Goal: Use online tool/utility: Utilize a website feature to perform a specific function

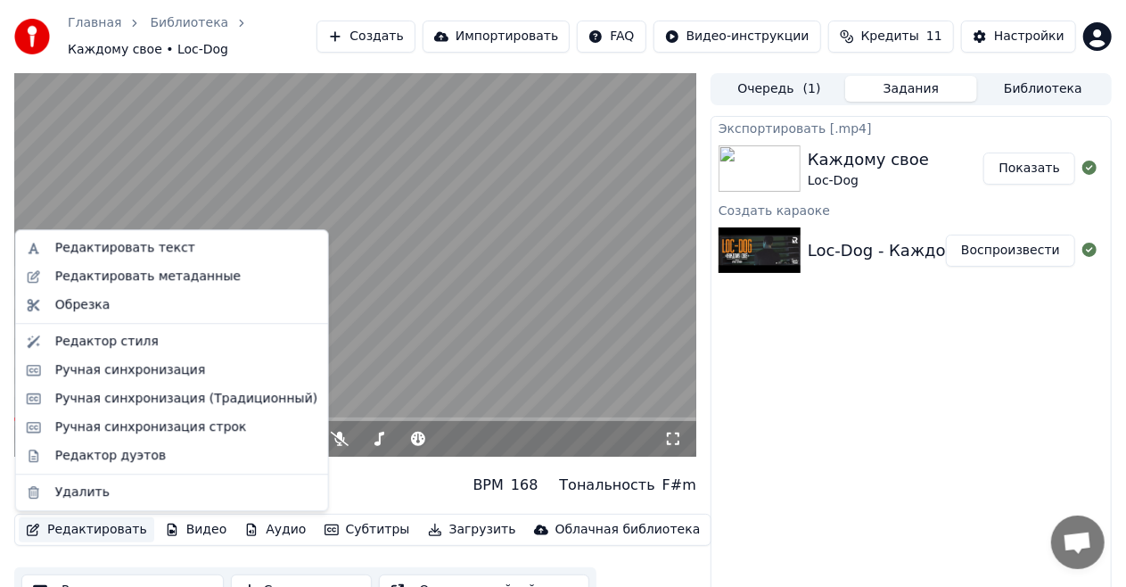
click at [106, 528] on button "Редактировать" at bounding box center [87, 529] width 136 height 25
click at [139, 333] on div "Редактор стиля" at bounding box center [106, 342] width 103 height 18
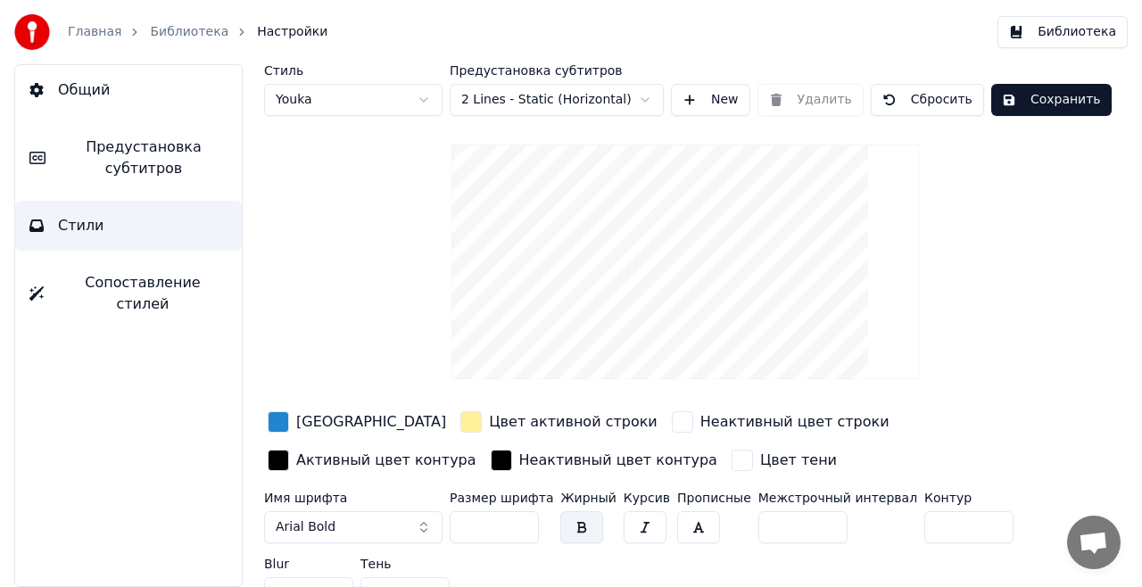
click at [460, 422] on div "button" at bounding box center [470, 421] width 21 height 21
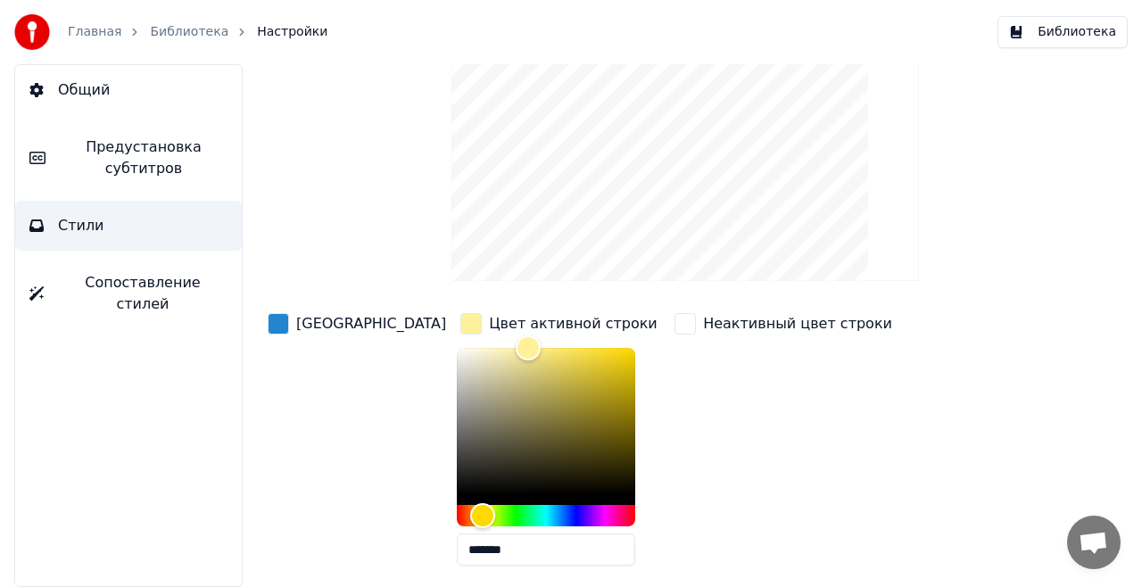
scroll to position [109, 0]
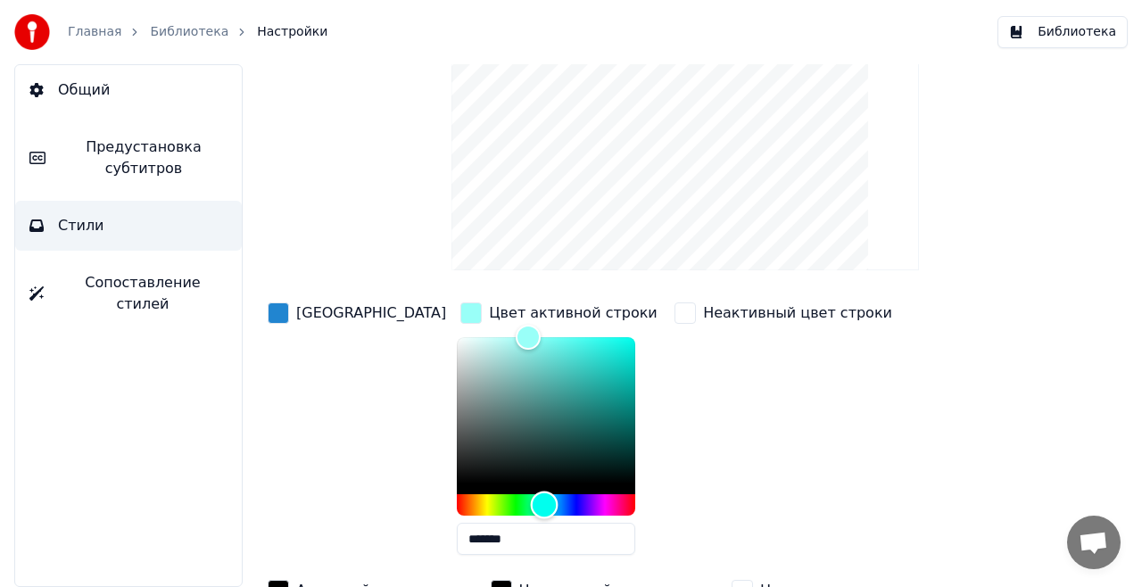
drag, startPoint x: 417, startPoint y: 507, endPoint x: 482, endPoint y: 519, distance: 65.4
click at [482, 519] on div "*******" at bounding box center [546, 449] width 178 height 225
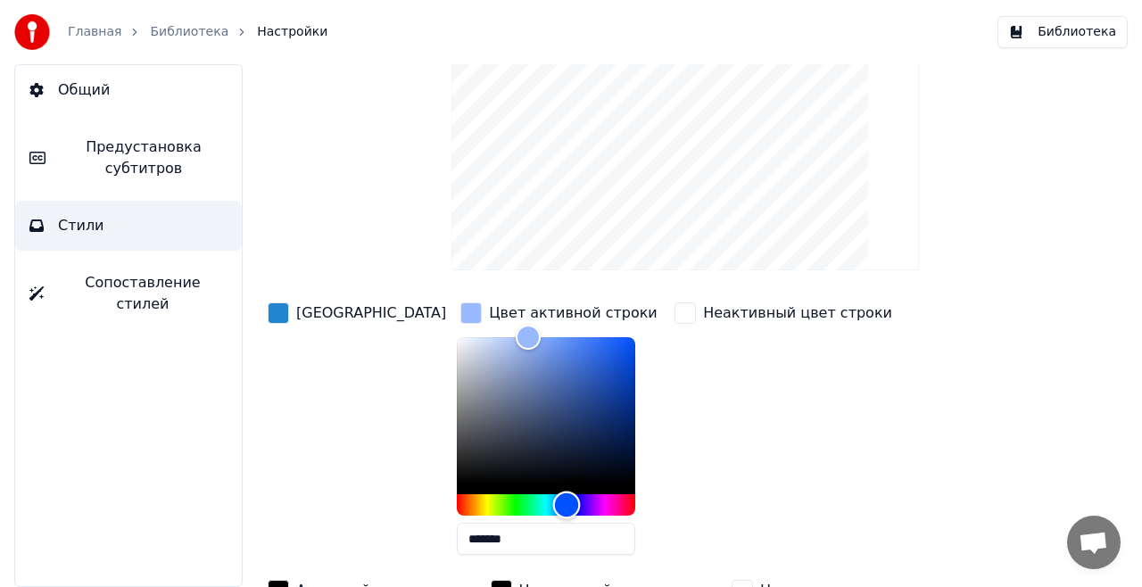
drag, startPoint x: 484, startPoint y: 507, endPoint x: 504, endPoint y: 510, distance: 19.9
click at [552, 510] on div "Hue" at bounding box center [566, 505] width 28 height 28
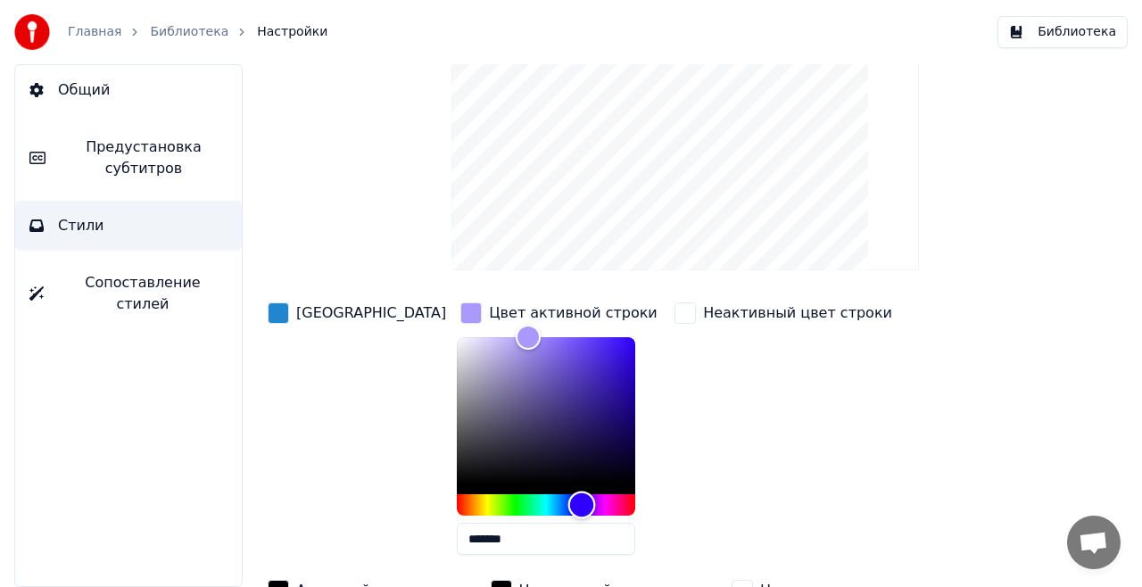
drag, startPoint x: 504, startPoint y: 510, endPoint x: 519, endPoint y: 512, distance: 15.3
click at [567, 512] on div "Hue" at bounding box center [581, 505] width 28 height 28
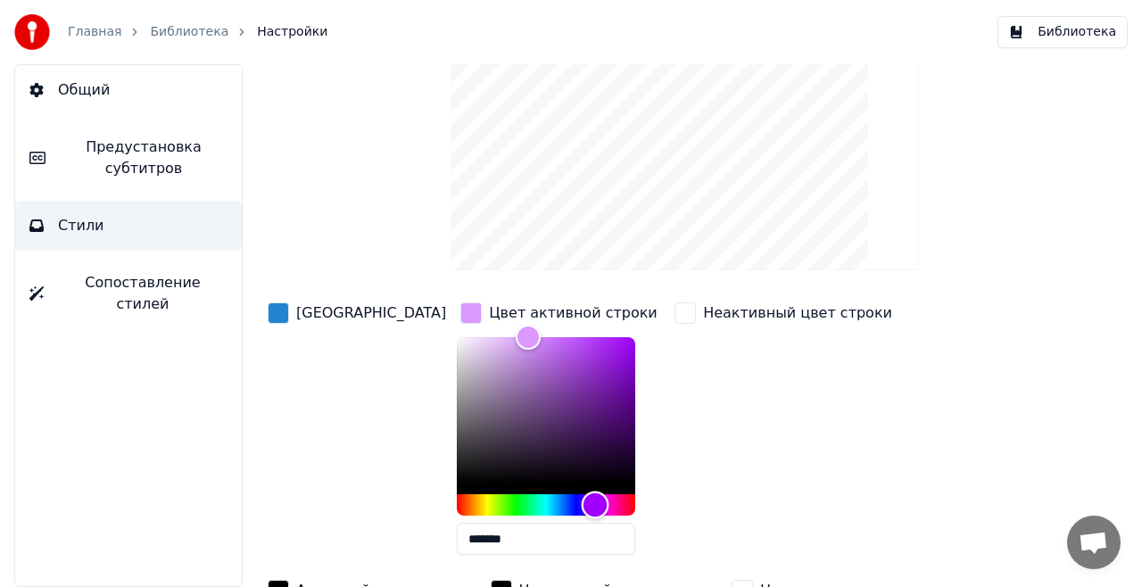
click at [532, 512] on div "Hue" at bounding box center [546, 504] width 178 height 21
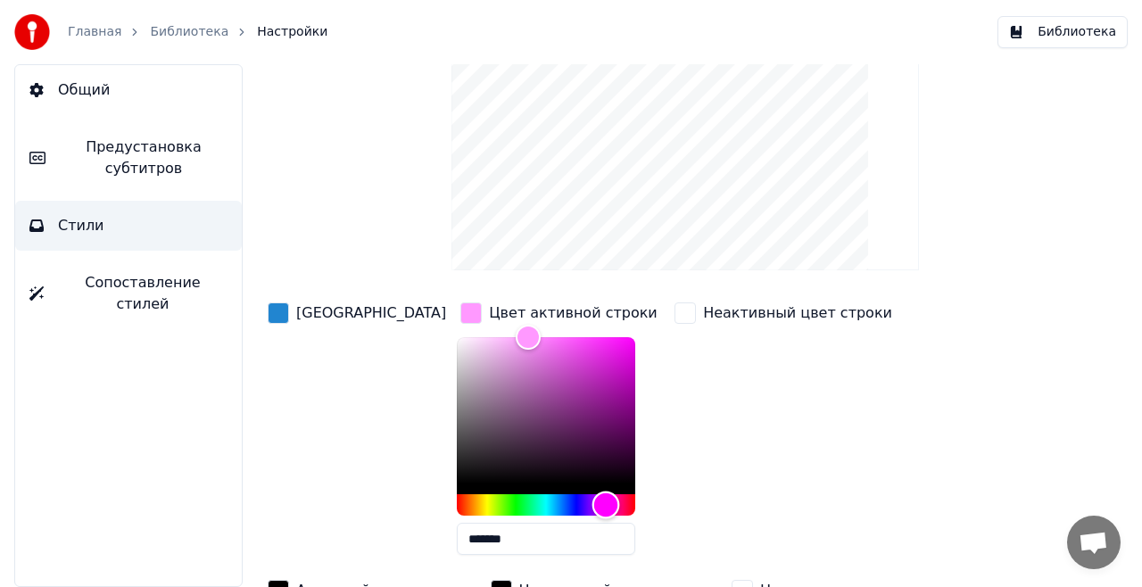
click at [543, 512] on div "Hue" at bounding box center [546, 504] width 178 height 21
click at [568, 499] on div "Hue" at bounding box center [546, 504] width 178 height 21
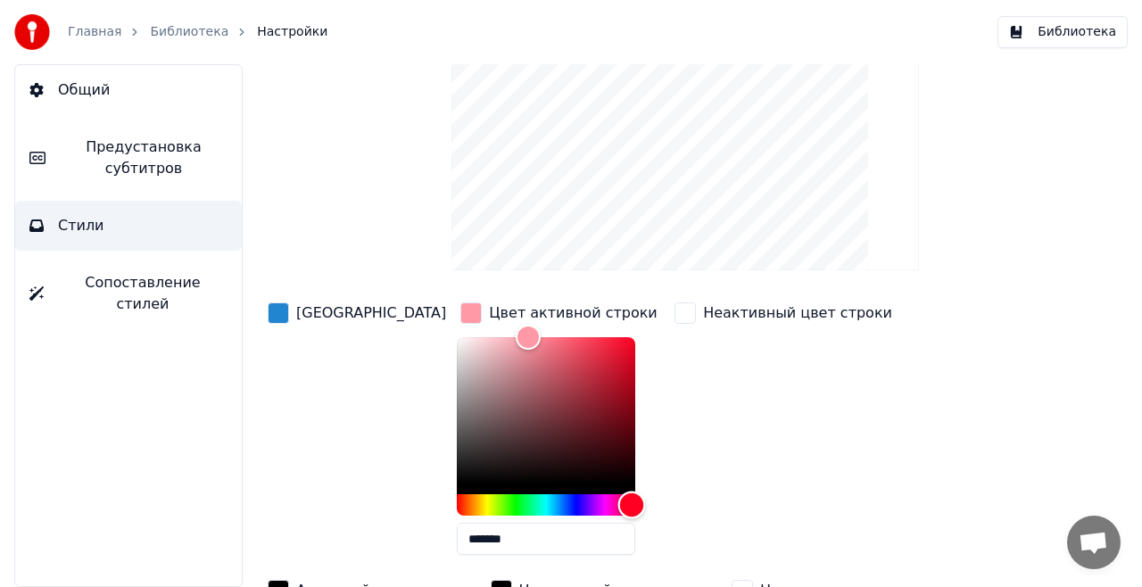
click at [617, 503] on div "Hue" at bounding box center [631, 505] width 28 height 28
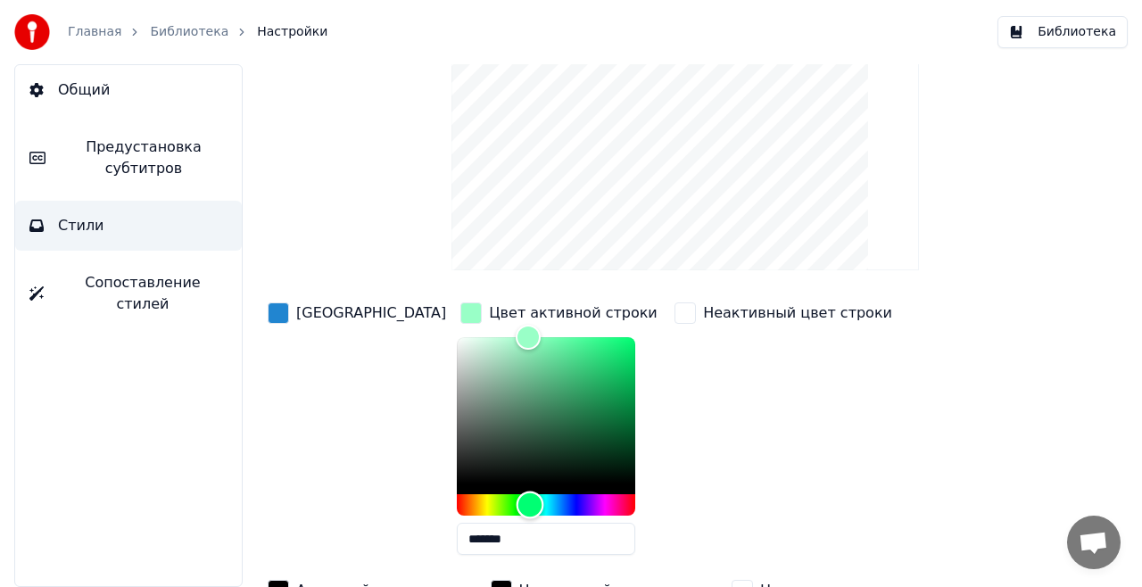
click at [467, 511] on div "Hue" at bounding box center [546, 504] width 178 height 21
click at [485, 511] on div "Hue" at bounding box center [546, 504] width 178 height 21
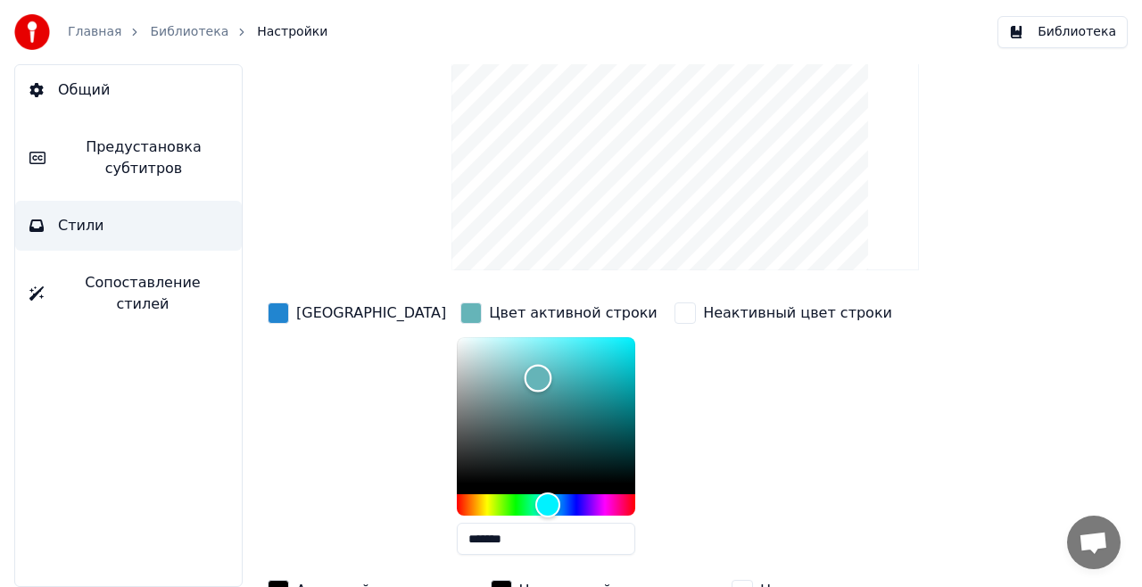
click at [475, 376] on div "Color" at bounding box center [546, 410] width 178 height 146
click at [457, 386] on div "Color" at bounding box center [546, 410] width 178 height 146
click at [483, 411] on div "Color" at bounding box center [546, 410] width 178 height 146
click at [473, 387] on div "Color" at bounding box center [546, 410] width 178 height 146
click at [471, 362] on div "Color" at bounding box center [546, 410] width 178 height 146
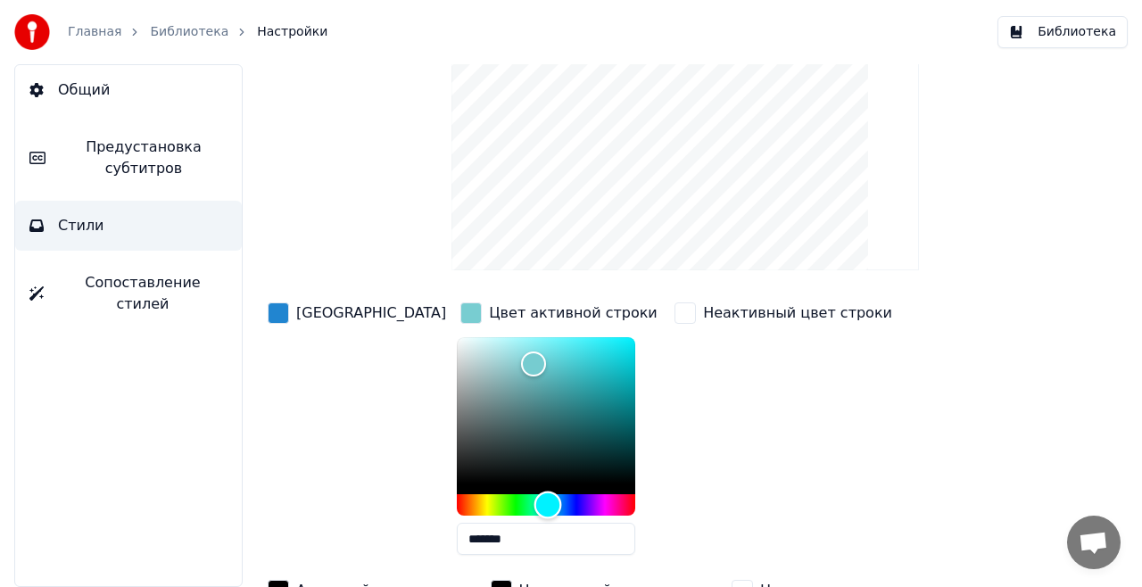
click at [457, 513] on div "Hue" at bounding box center [546, 504] width 178 height 21
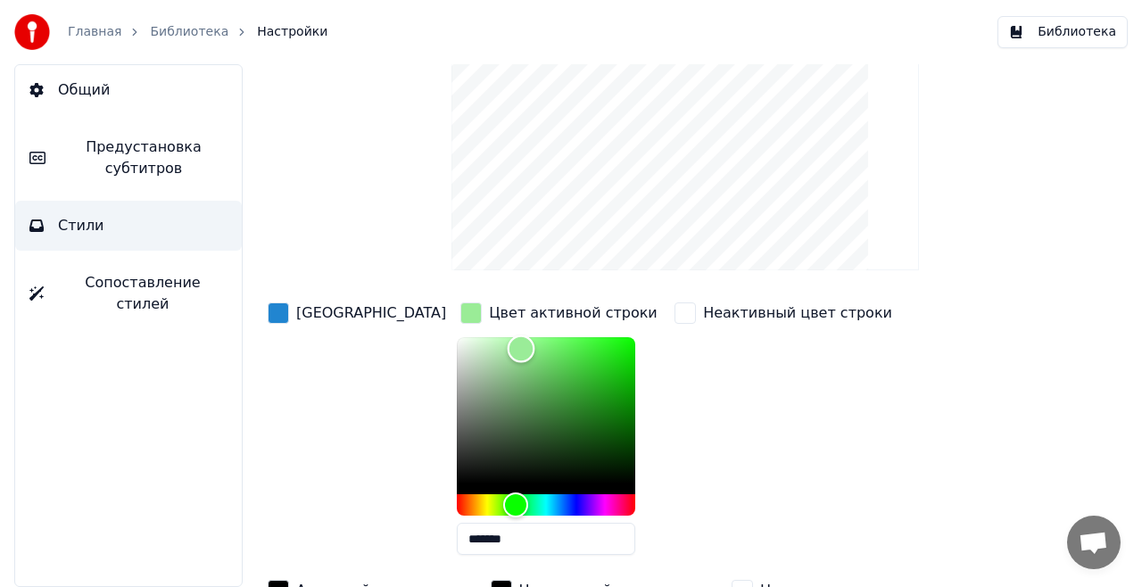
click at [458, 347] on div "Color" at bounding box center [546, 410] width 178 height 146
click at [460, 374] on div "Color" at bounding box center [546, 410] width 178 height 146
click at [503, 382] on div "Color" at bounding box center [517, 383] width 28 height 28
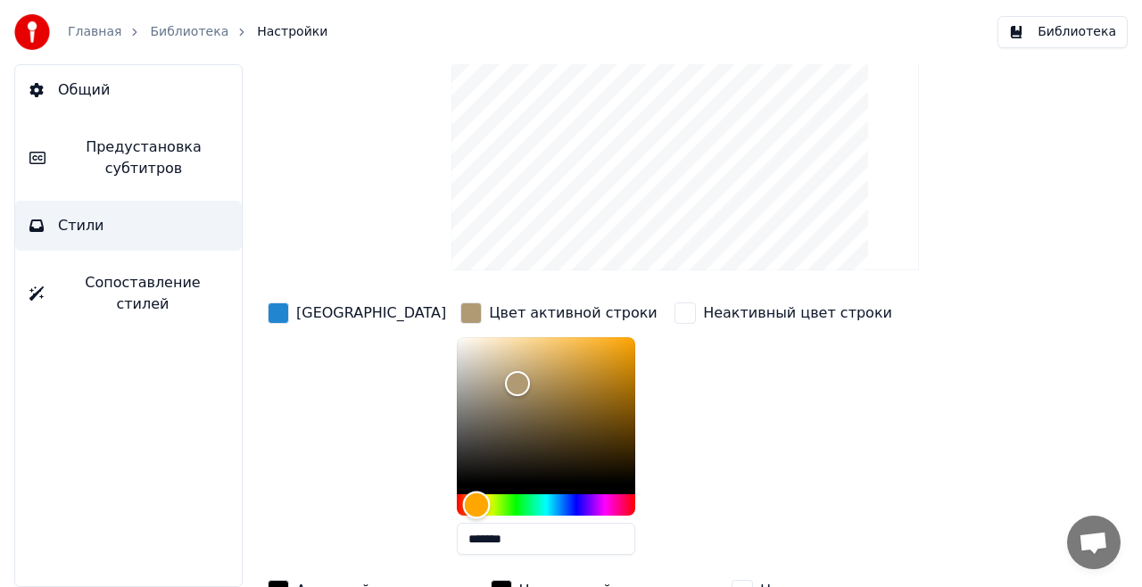
click at [457, 499] on div "Hue" at bounding box center [546, 504] width 178 height 21
click at [457, 503] on div "Hue" at bounding box center [546, 504] width 178 height 21
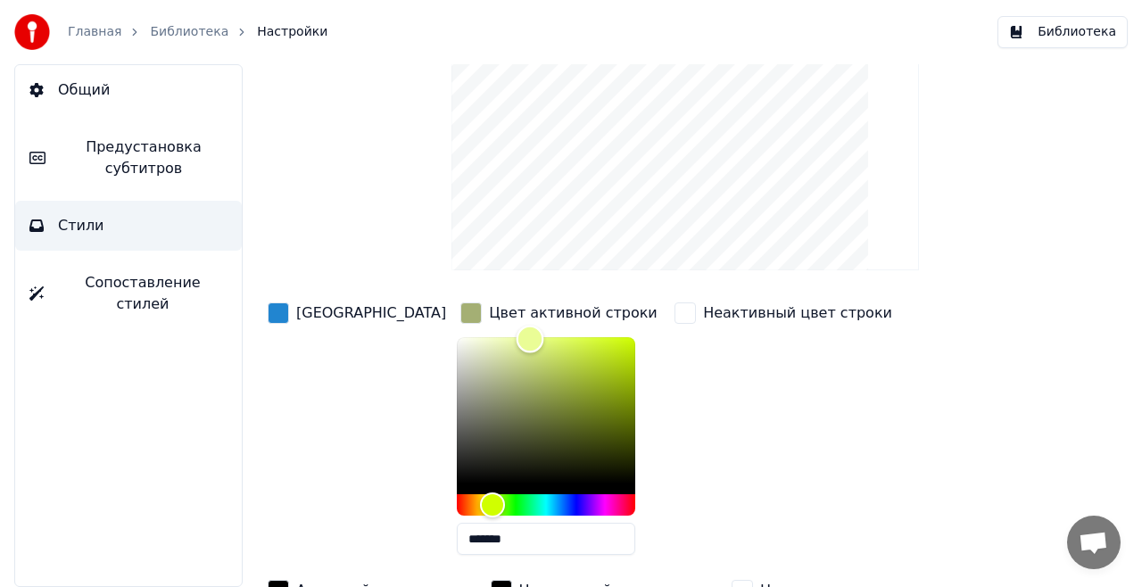
click at [467, 337] on div "Color" at bounding box center [546, 410] width 178 height 146
click at [514, 351] on div "Color" at bounding box center [546, 410] width 178 height 146
click at [457, 445] on div "Color" at bounding box center [546, 410] width 178 height 146
click at [491, 454] on div "Color" at bounding box center [505, 447] width 28 height 28
click at [503, 396] on div "Color" at bounding box center [546, 410] width 178 height 146
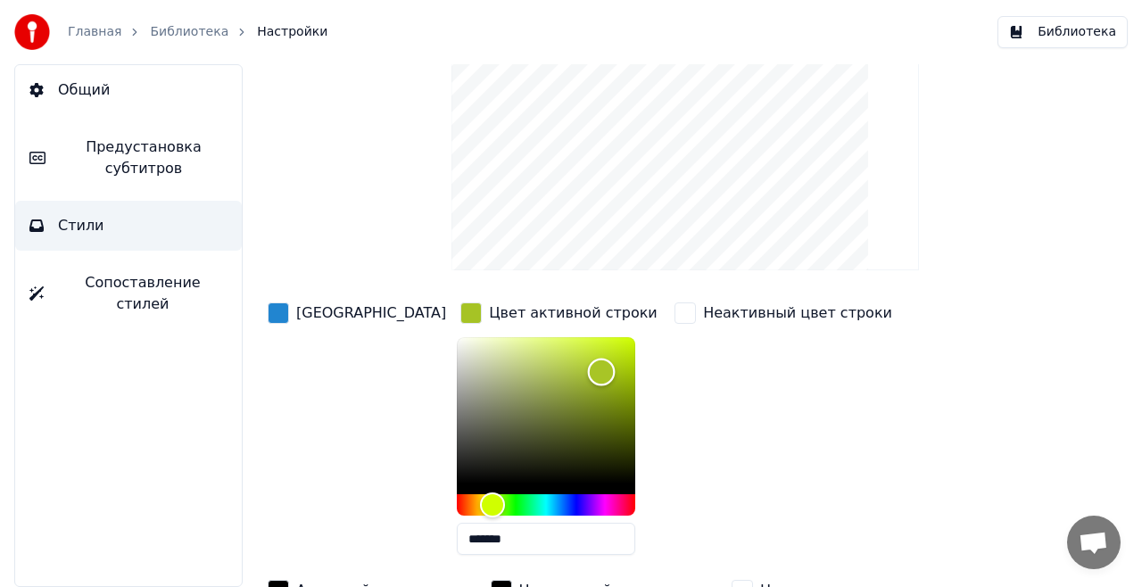
click at [539, 370] on div "Color" at bounding box center [546, 410] width 178 height 146
click at [492, 350] on div "Color" at bounding box center [546, 410] width 178 height 146
click at [469, 337] on div "Color" at bounding box center [546, 410] width 178 height 146
click at [671, 371] on div "Неактивный цвет строки" at bounding box center [783, 434] width 225 height 270
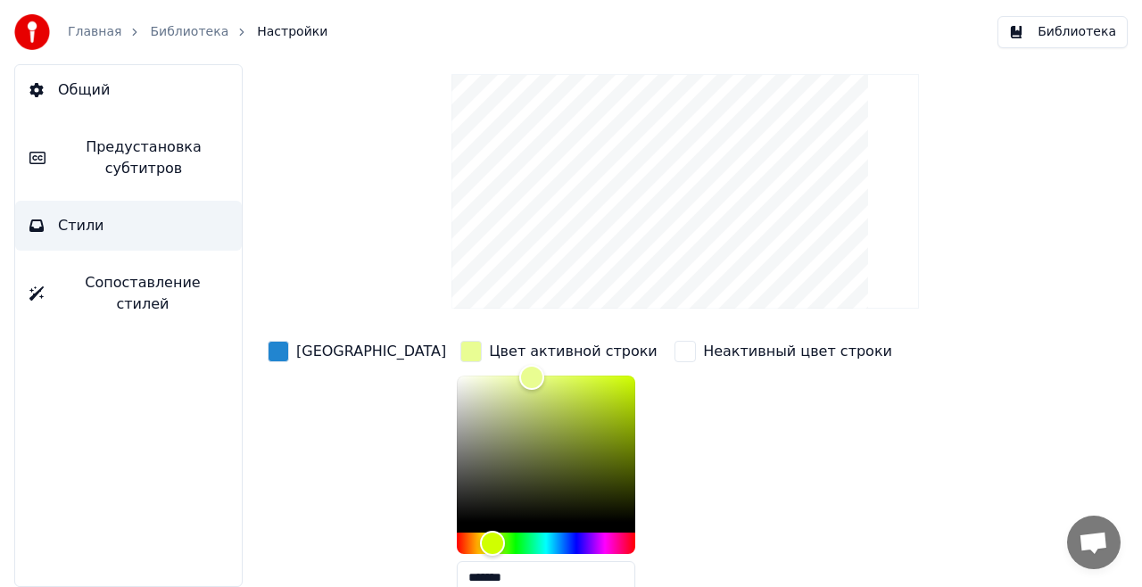
scroll to position [72, 0]
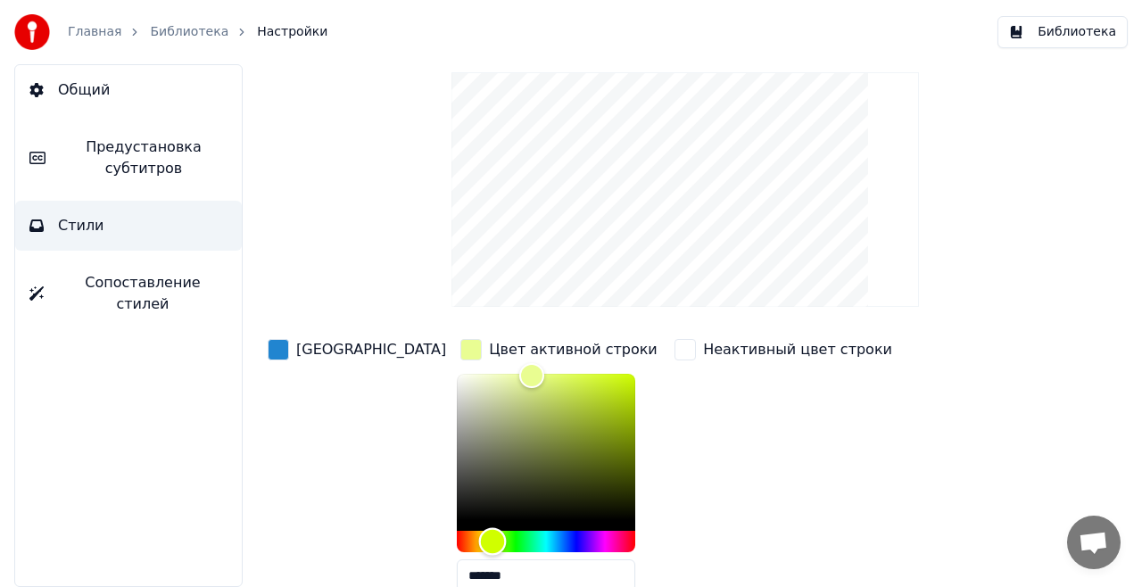
click at [533, 532] on div "Hue" at bounding box center [546, 541] width 178 height 21
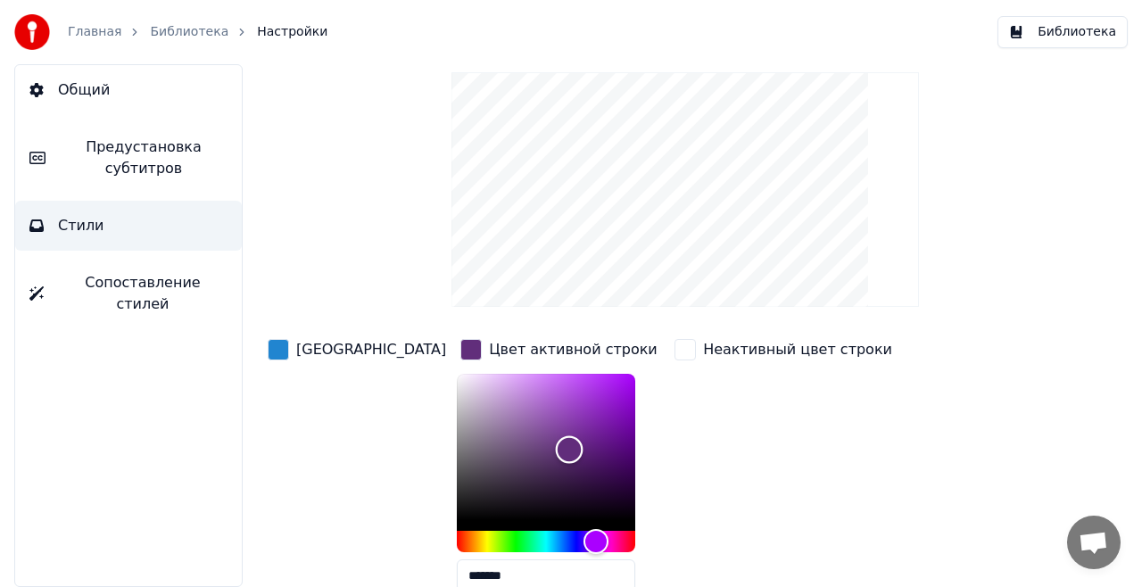
click at [507, 448] on div "Color" at bounding box center [546, 447] width 178 height 146
click at [457, 391] on div "Color" at bounding box center [546, 447] width 178 height 146
click at [457, 380] on div "Color" at bounding box center [546, 447] width 178 height 146
click at [457, 378] on div "Color" at bounding box center [546, 447] width 178 height 146
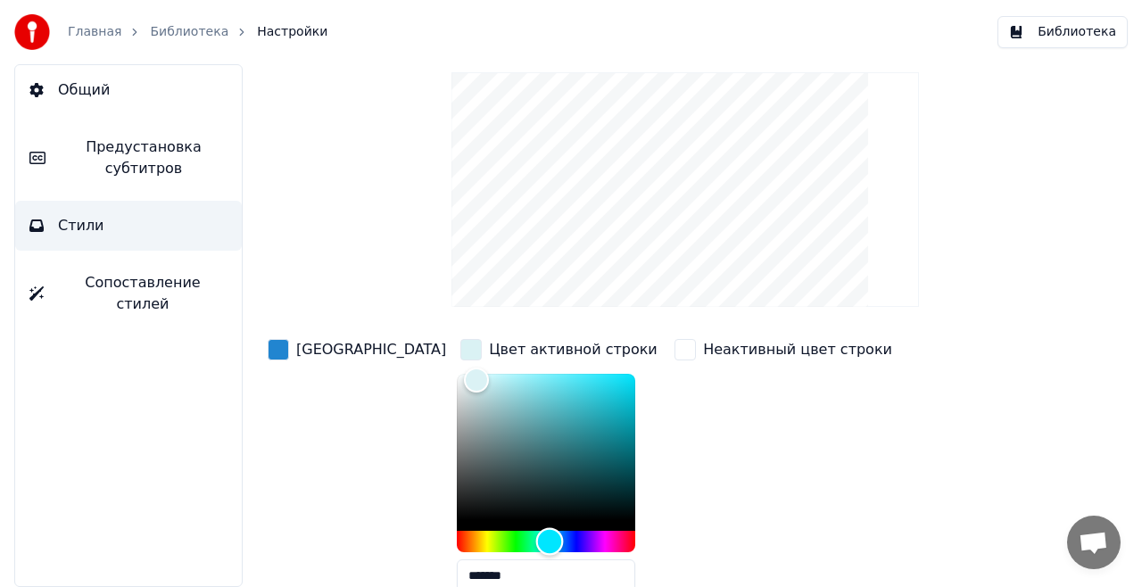
click at [487, 535] on div "Hue" at bounding box center [546, 541] width 178 height 21
drag, startPoint x: 412, startPoint y: 382, endPoint x: 436, endPoint y: 389, distance: 25.1
click at [484, 389] on div "Color" at bounding box center [498, 391] width 28 height 28
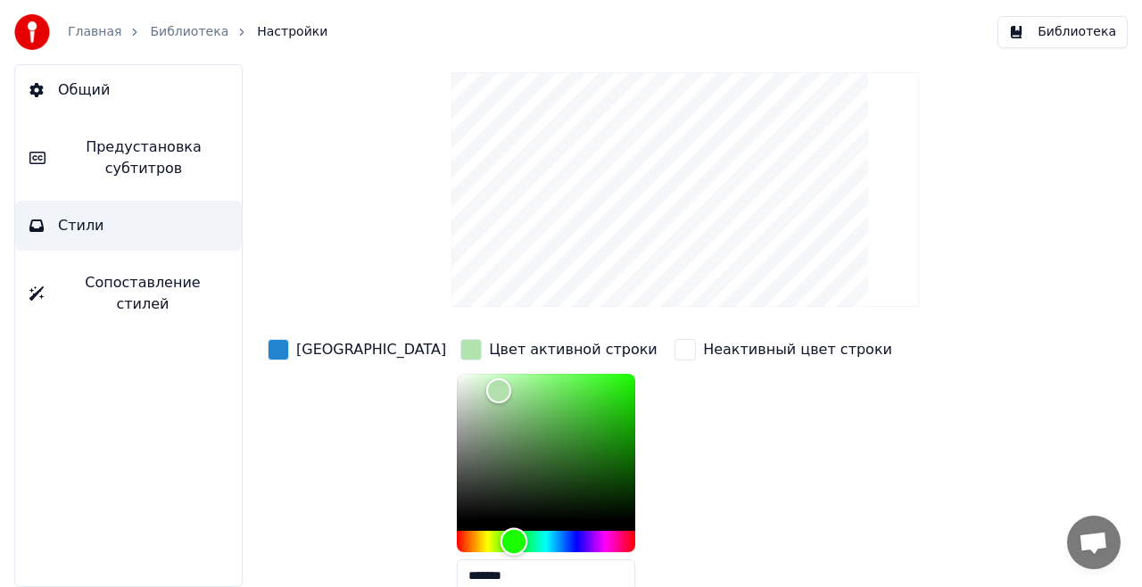
click at [457, 540] on div "Hue" at bounding box center [546, 541] width 178 height 21
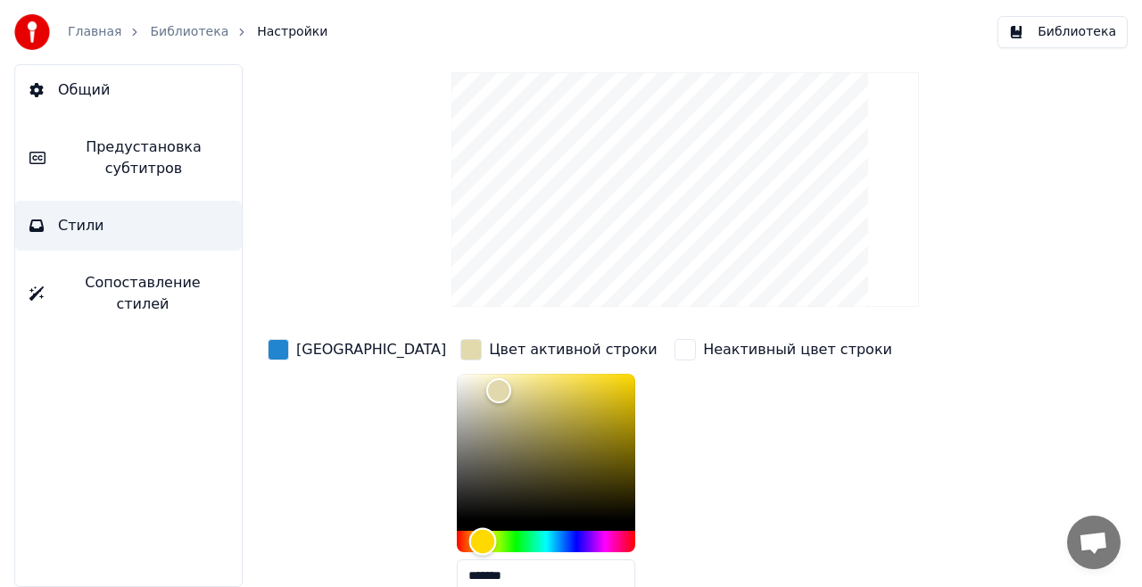
click at [457, 537] on div "Hue" at bounding box center [546, 541] width 178 height 21
click at [468, 537] on div "Hue" at bounding box center [482, 542] width 28 height 28
type input "*******"
click at [468, 535] on div "Hue" at bounding box center [482, 542] width 28 height 28
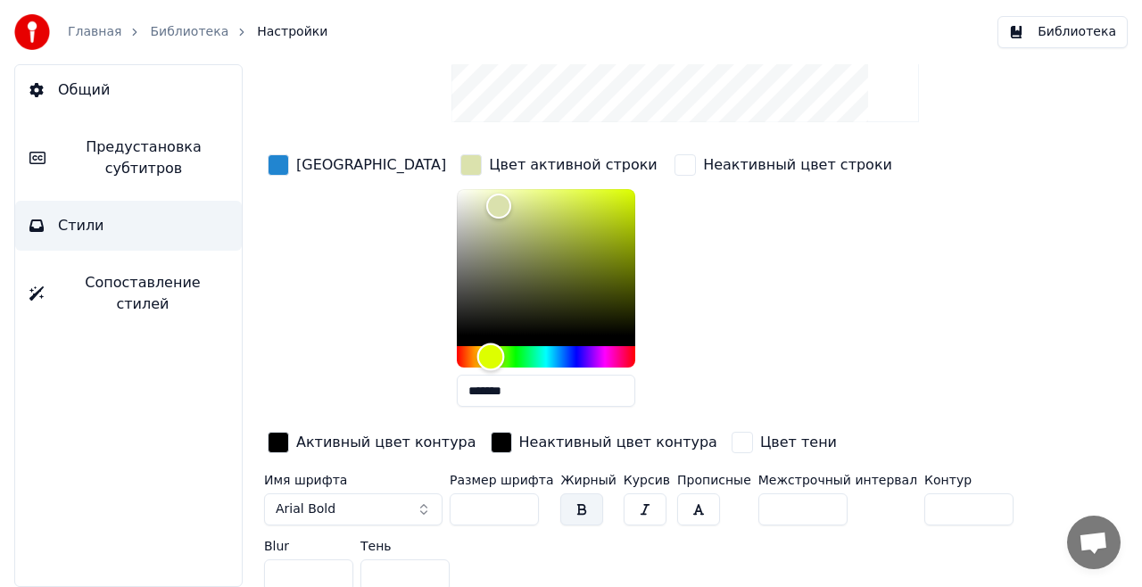
scroll to position [262, 0]
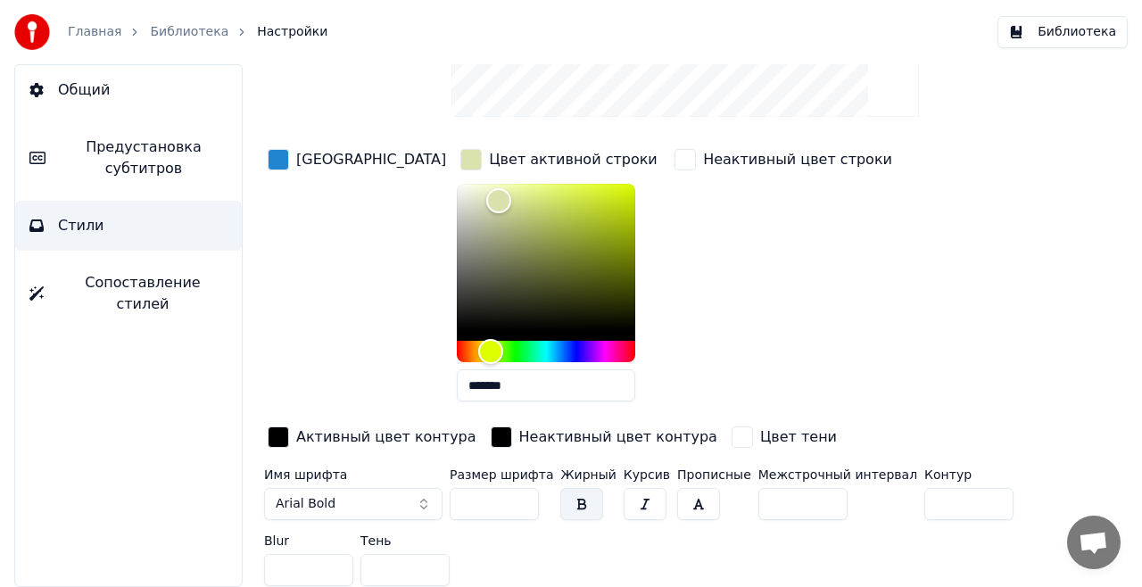
click at [416, 501] on button "Arial Bold" at bounding box center [353, 504] width 178 height 32
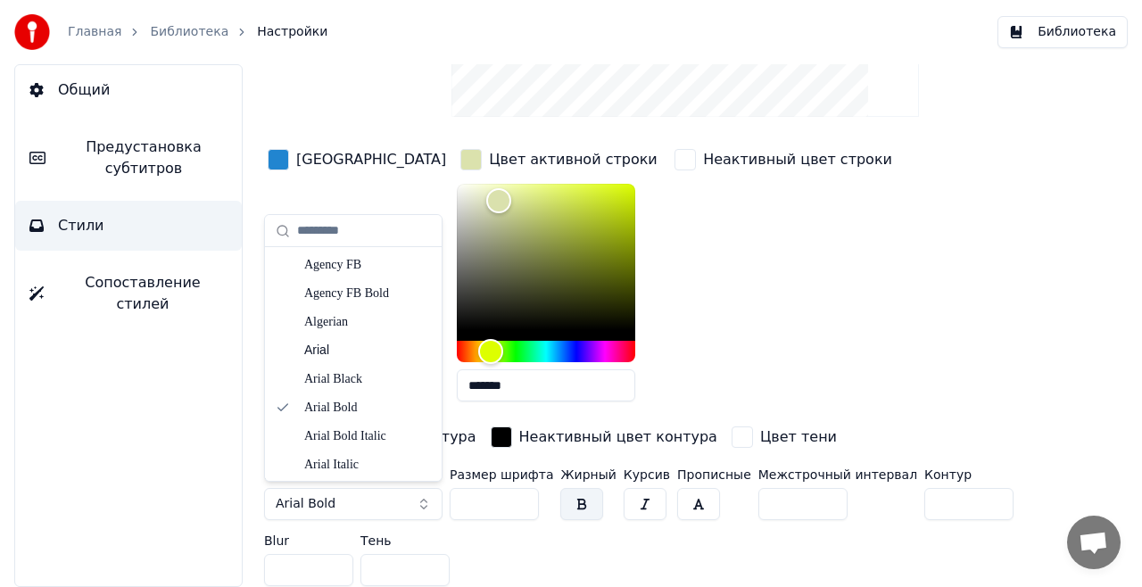
click at [427, 501] on button "Arial Bold" at bounding box center [353, 504] width 178 height 32
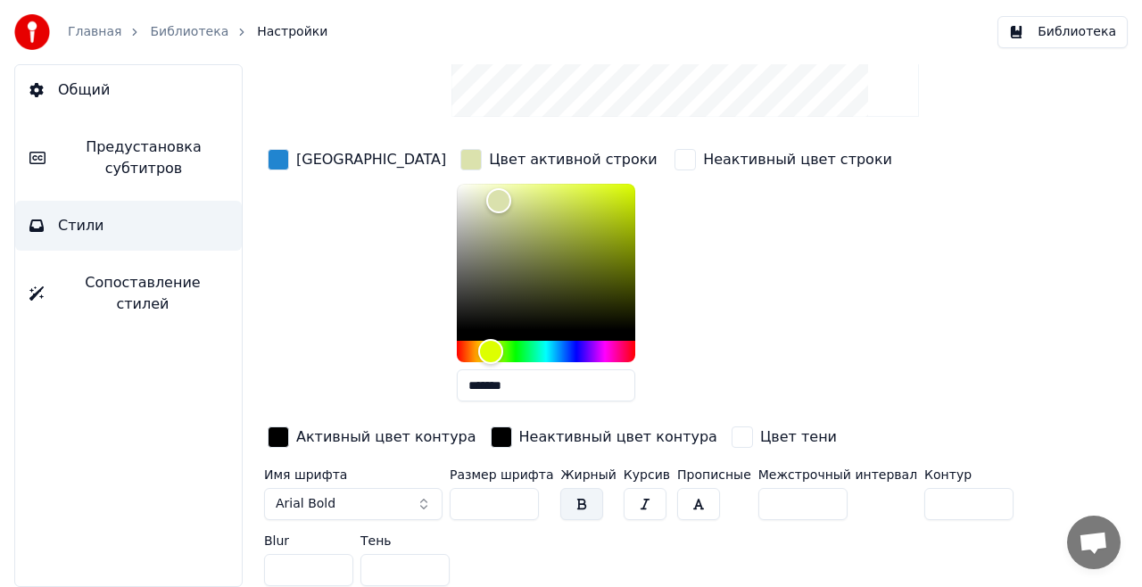
click at [427, 501] on button "Arial Bold" at bounding box center [353, 504] width 178 height 32
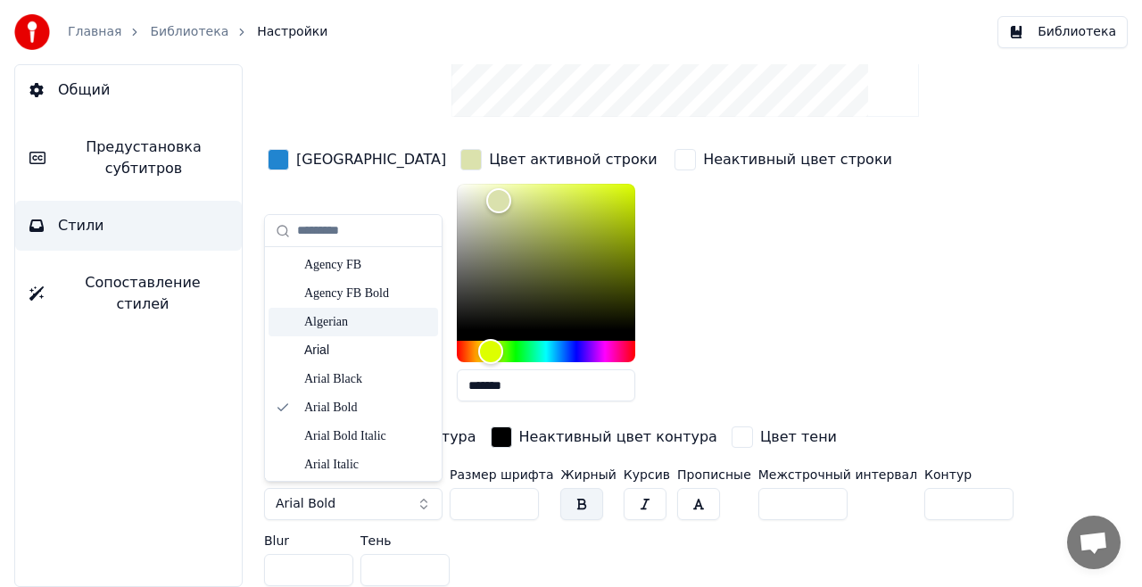
click at [359, 319] on div "Algerian" at bounding box center [367, 322] width 127 height 18
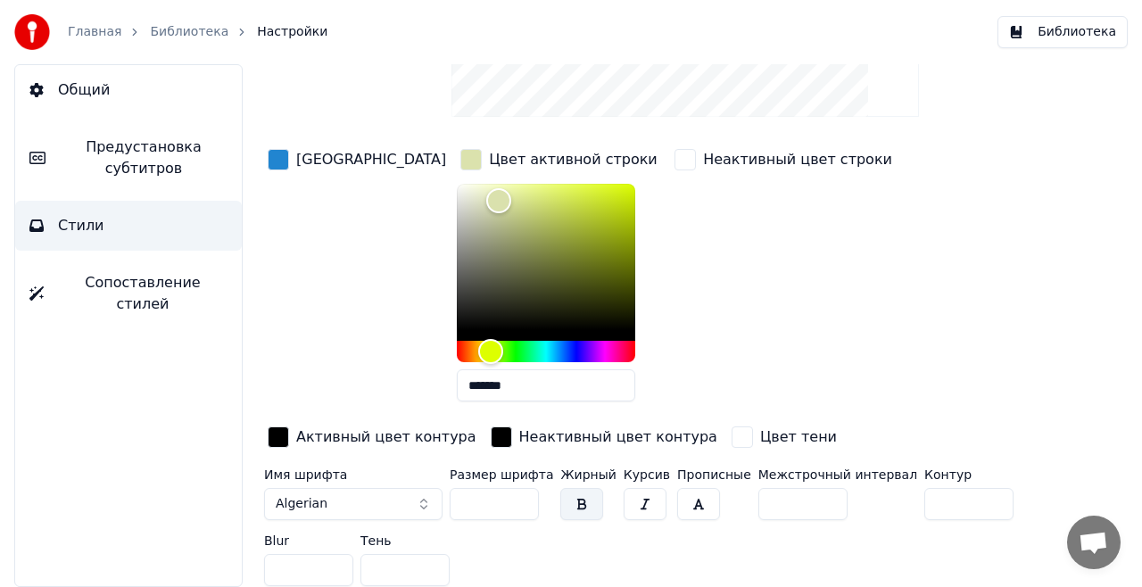
click at [426, 501] on button "Algerian" at bounding box center [353, 504] width 178 height 32
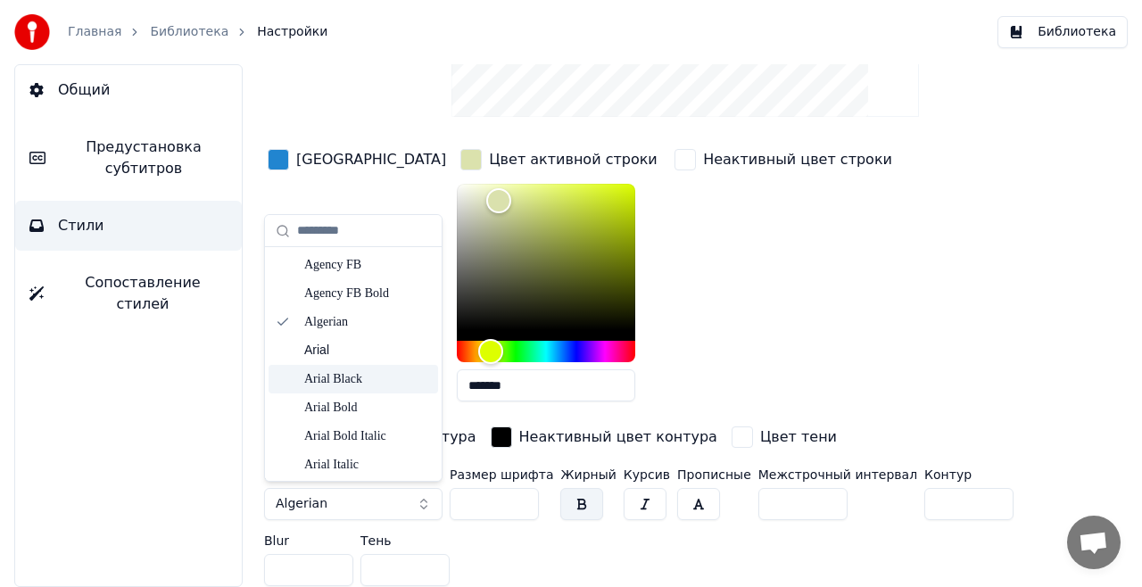
click at [383, 384] on div "Arial Black" at bounding box center [367, 379] width 127 height 18
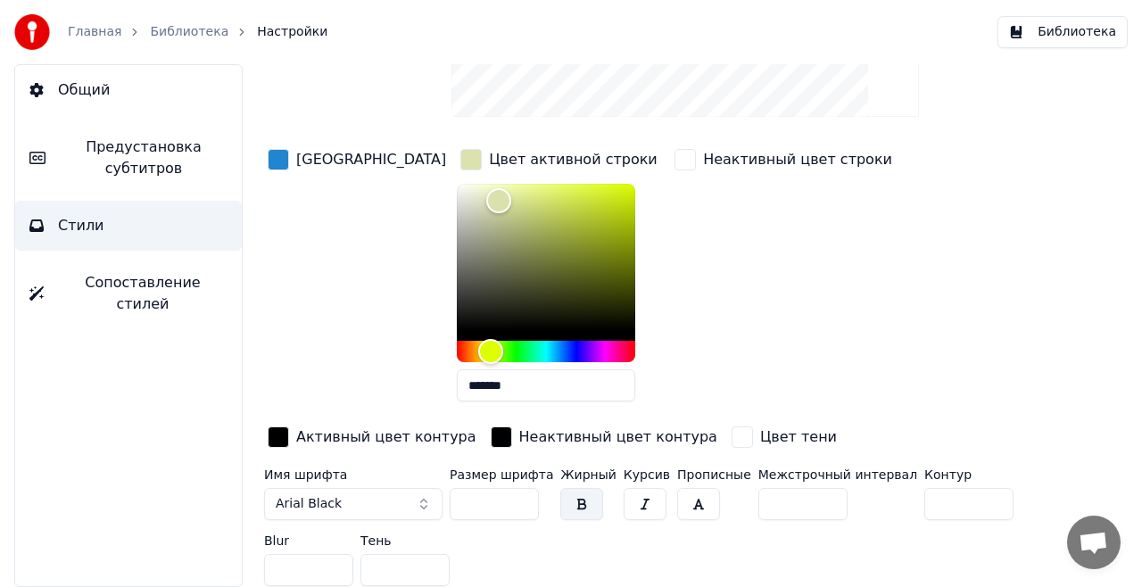
click at [427, 497] on button "Arial Black" at bounding box center [353, 504] width 178 height 32
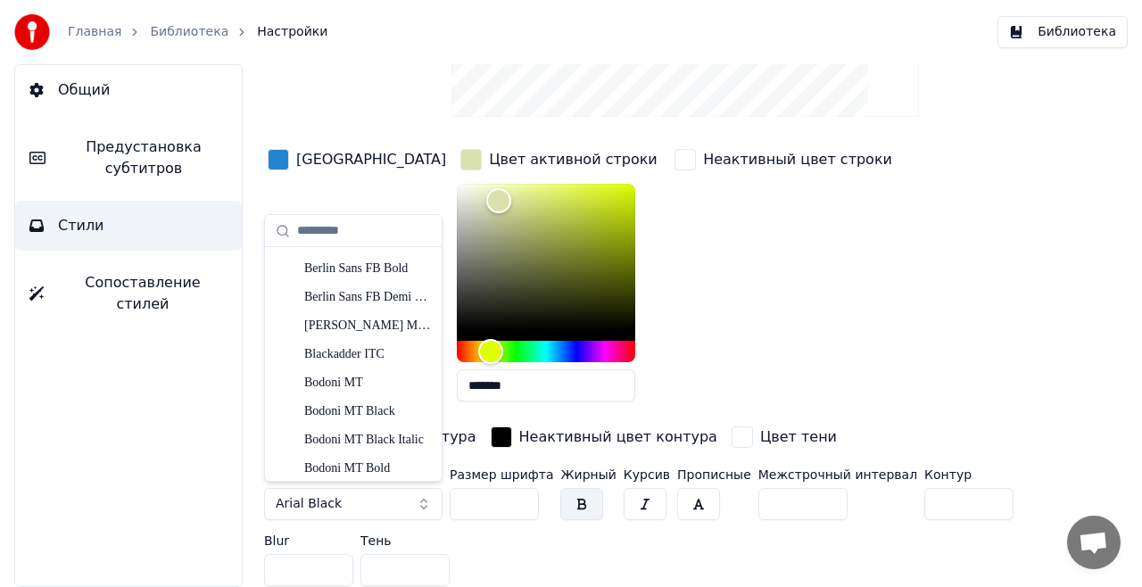
scroll to position [629, 0]
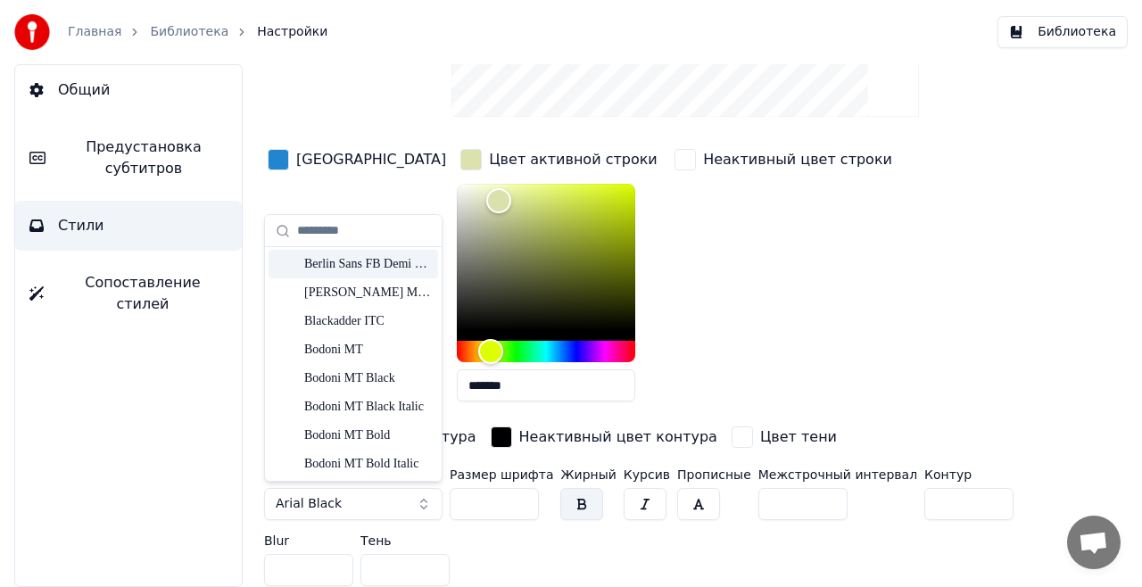
click at [369, 267] on div "Berlin Sans FB Demi Bold" at bounding box center [367, 264] width 127 height 18
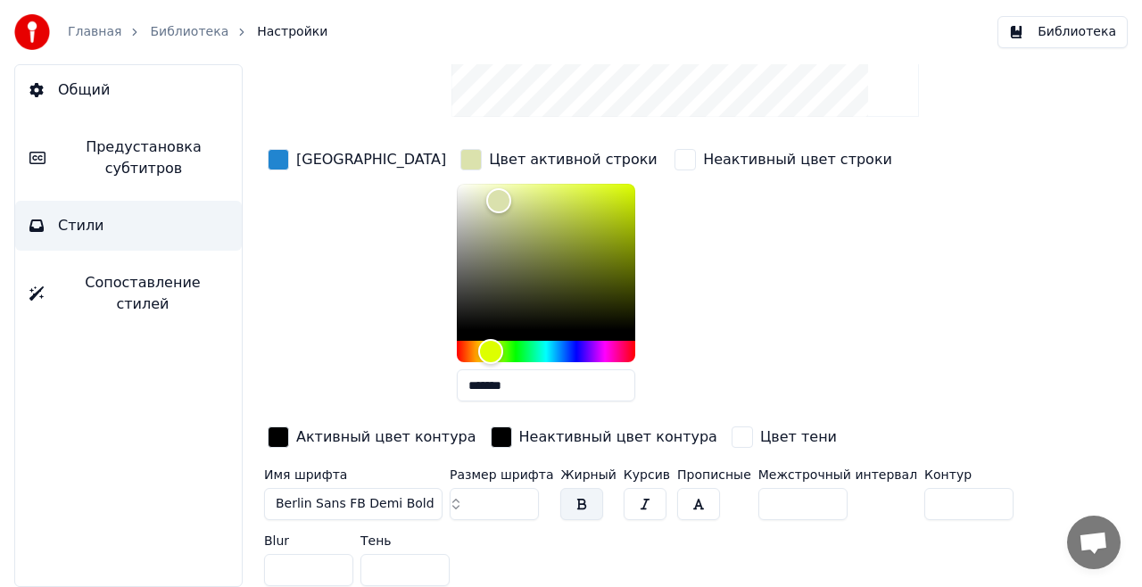
click at [436, 505] on button "Berlin Sans FB Demi Bold" at bounding box center [353, 504] width 178 height 32
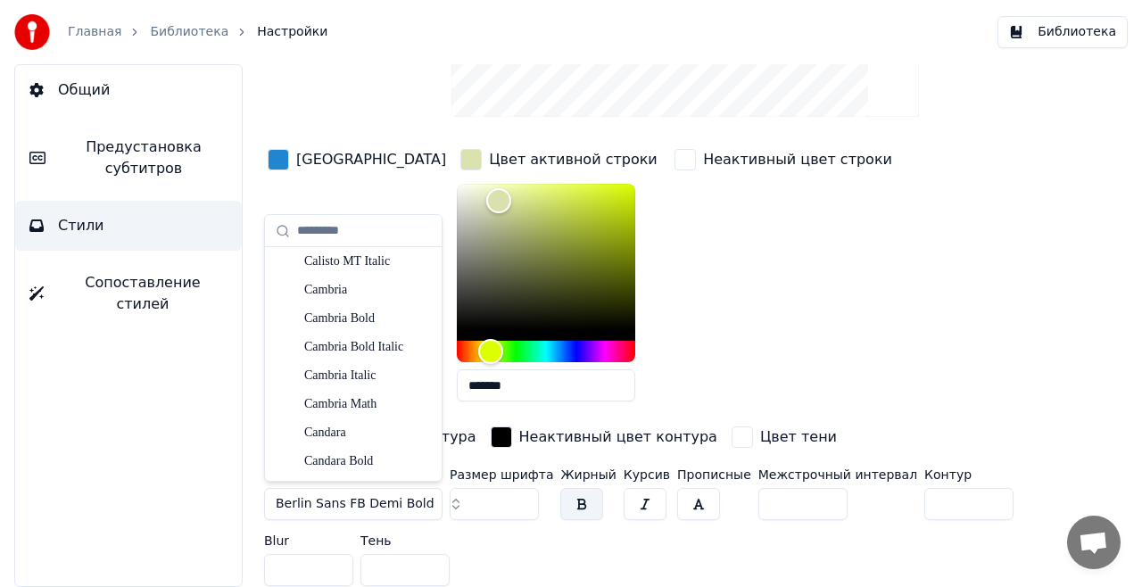
scroll to position [1777, 0]
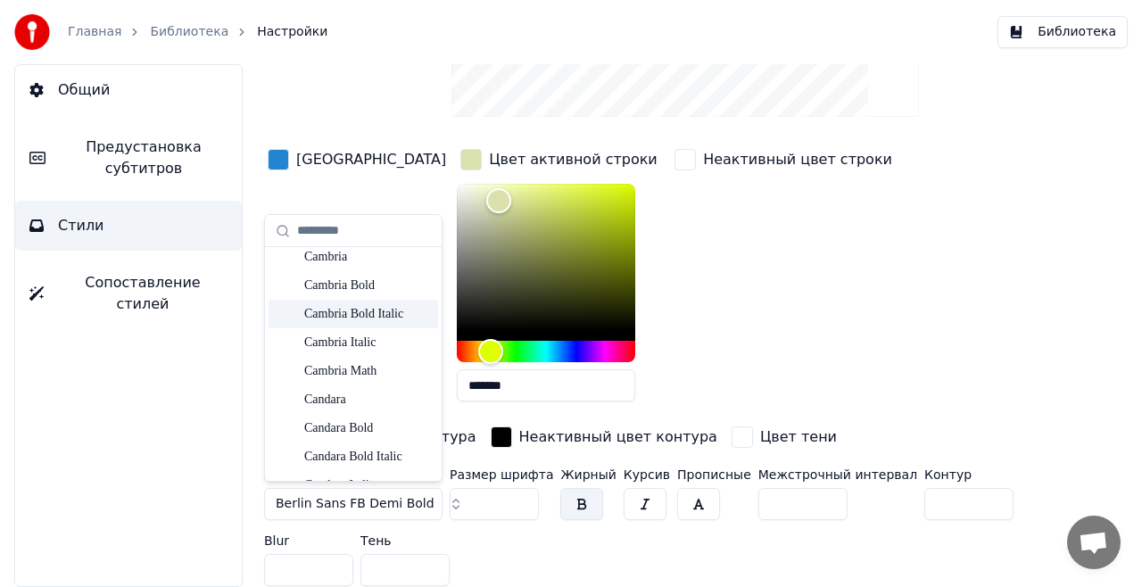
click at [381, 310] on div "Cambria Bold Italic" at bounding box center [367, 314] width 127 height 18
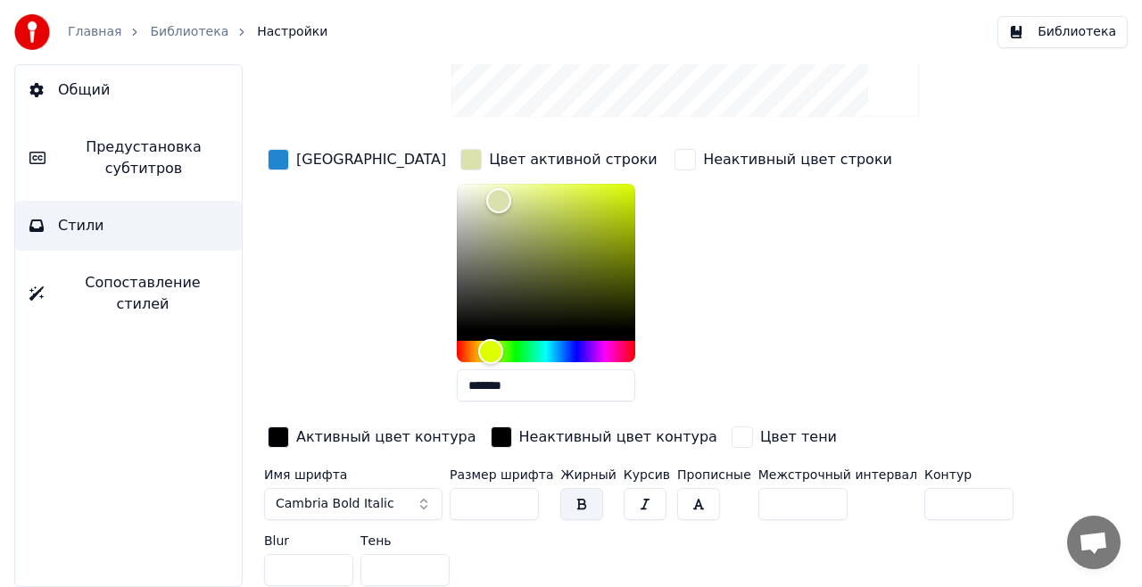
click at [407, 507] on button "Cambria Bold Italic" at bounding box center [353, 504] width 178 height 32
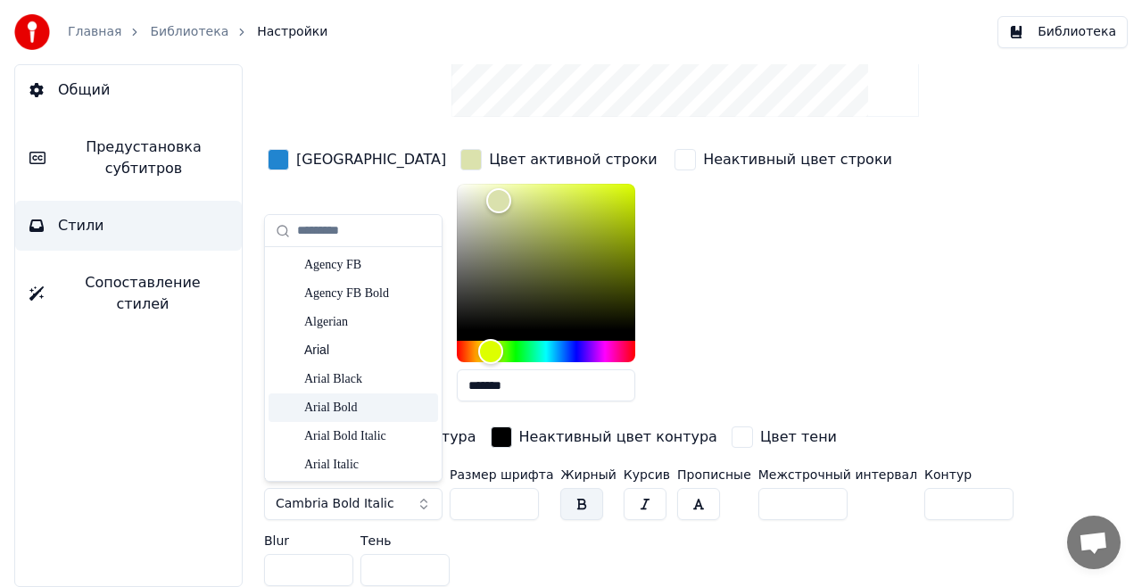
click at [350, 410] on div "Arial Bold" at bounding box center [367, 408] width 127 height 18
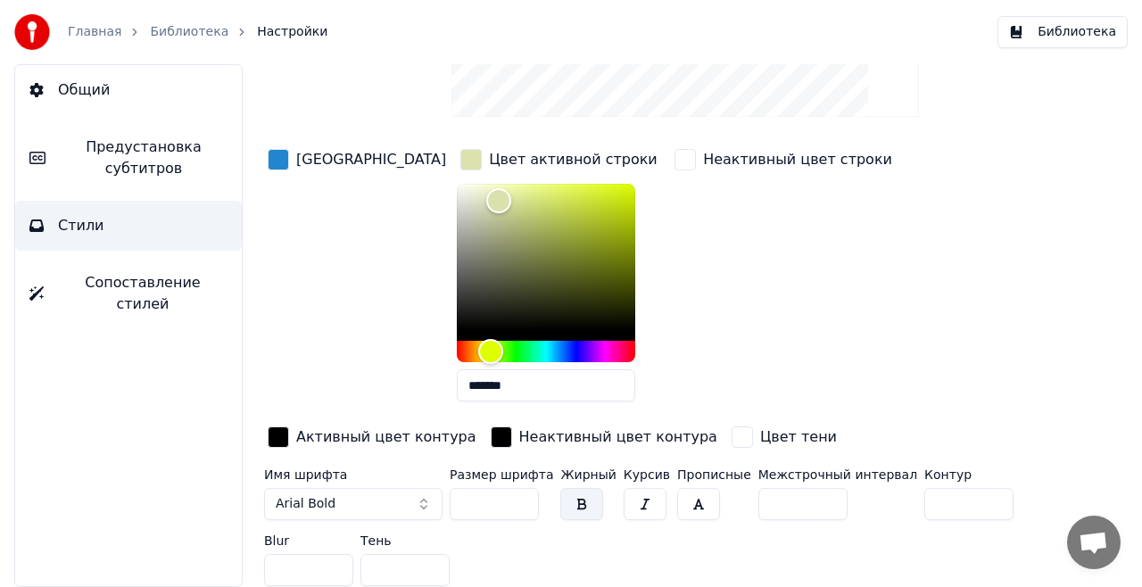
click at [560, 510] on button "button" at bounding box center [581, 504] width 43 height 32
click at [164, 264] on button "Сопоставление стилей" at bounding box center [128, 293] width 227 height 71
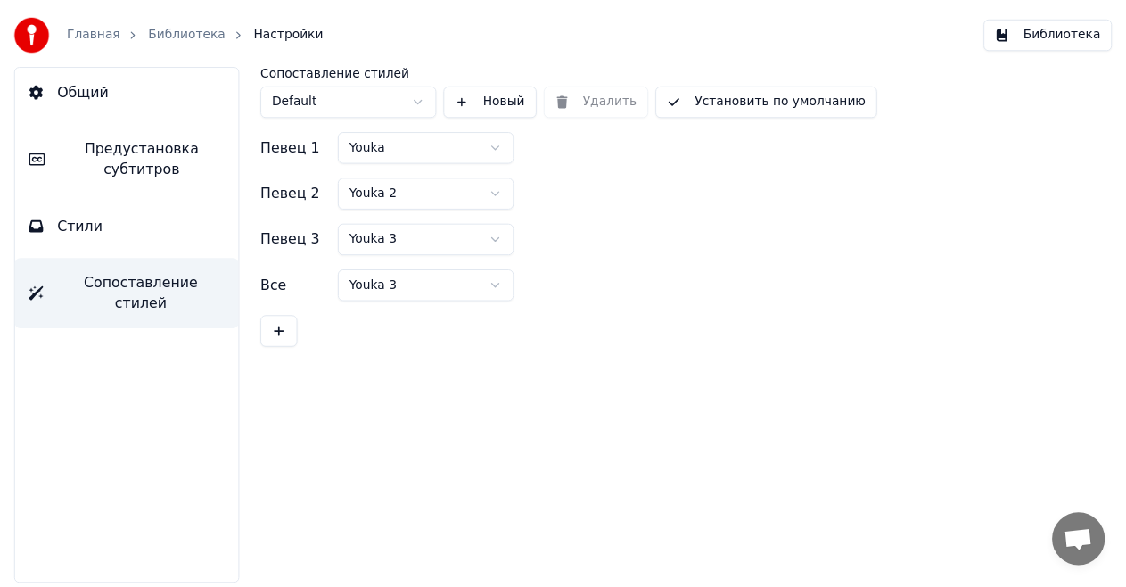
scroll to position [0, 0]
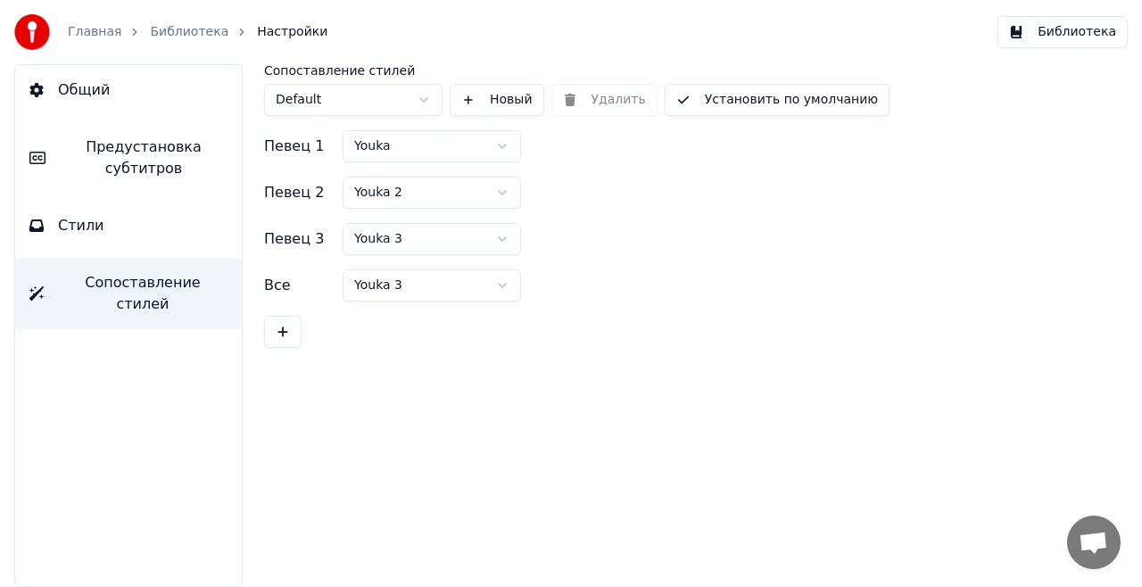
click at [203, 37] on link "Библиотека" at bounding box center [189, 32] width 78 height 18
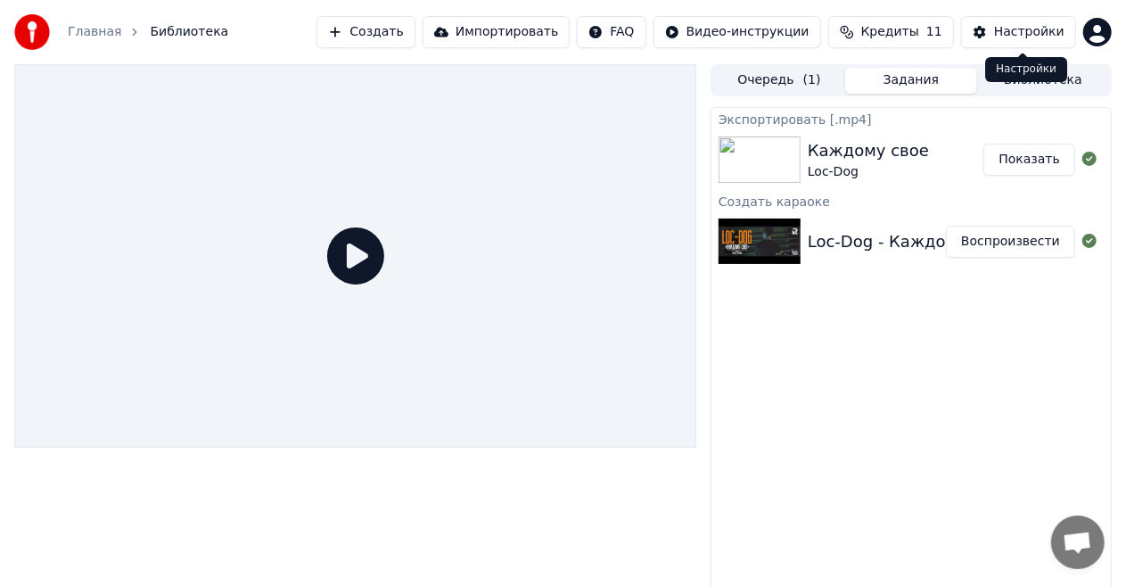
click at [994, 40] on button "Настройки" at bounding box center [1018, 32] width 115 height 32
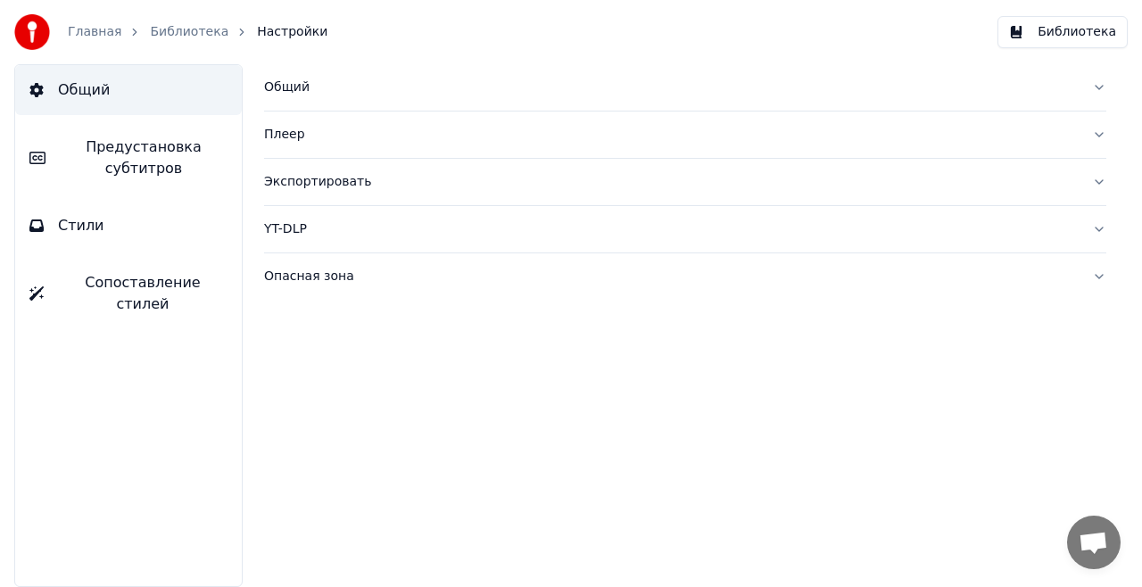
click at [95, 41] on div "Главная Библиотека Настройки" at bounding box center [170, 32] width 313 height 36
click at [90, 34] on link "Главная" at bounding box center [95, 32] width 54 height 18
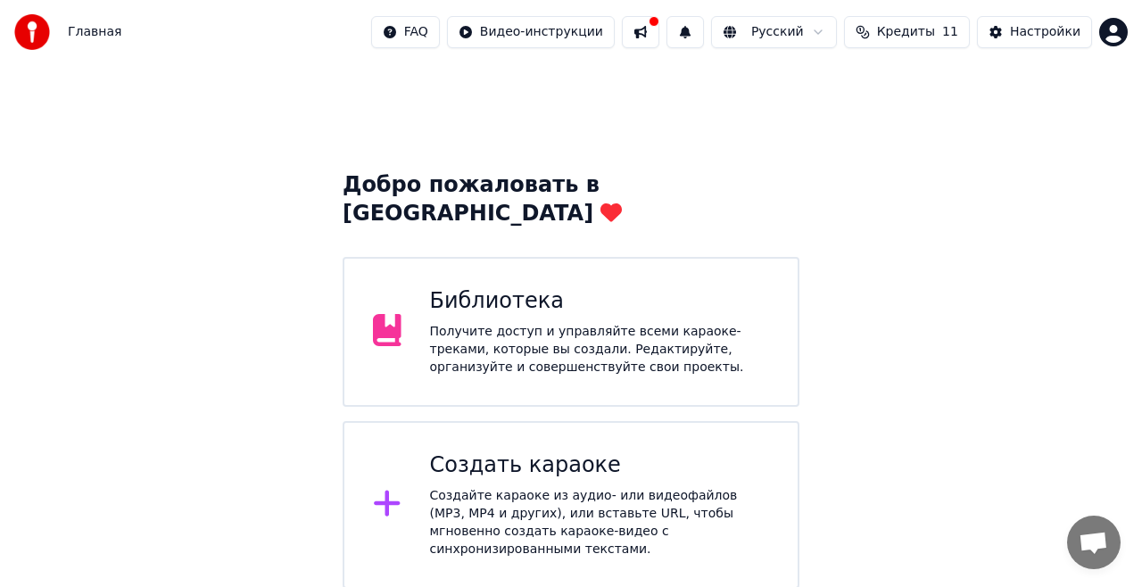
click at [565, 323] on div "Получите доступ и управляйте всеми караоке-треками, которые вы создали. Редакти…" at bounding box center [600, 350] width 340 height 54
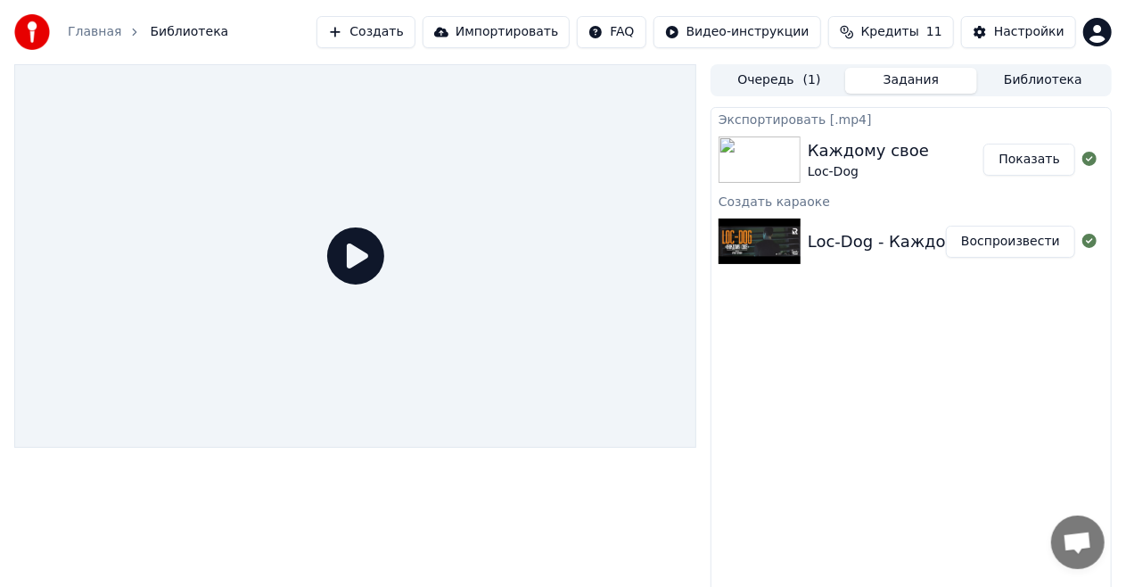
click at [903, 208] on div "Создать караоке" at bounding box center [912, 200] width 400 height 21
click at [832, 170] on div "Loc-Dog" at bounding box center [868, 172] width 121 height 18
click at [860, 229] on div "Loc-Dog - Каждому свое (караоке)" at bounding box center [952, 241] width 289 height 25
click at [963, 235] on button "Воспроизвести" at bounding box center [1010, 242] width 129 height 32
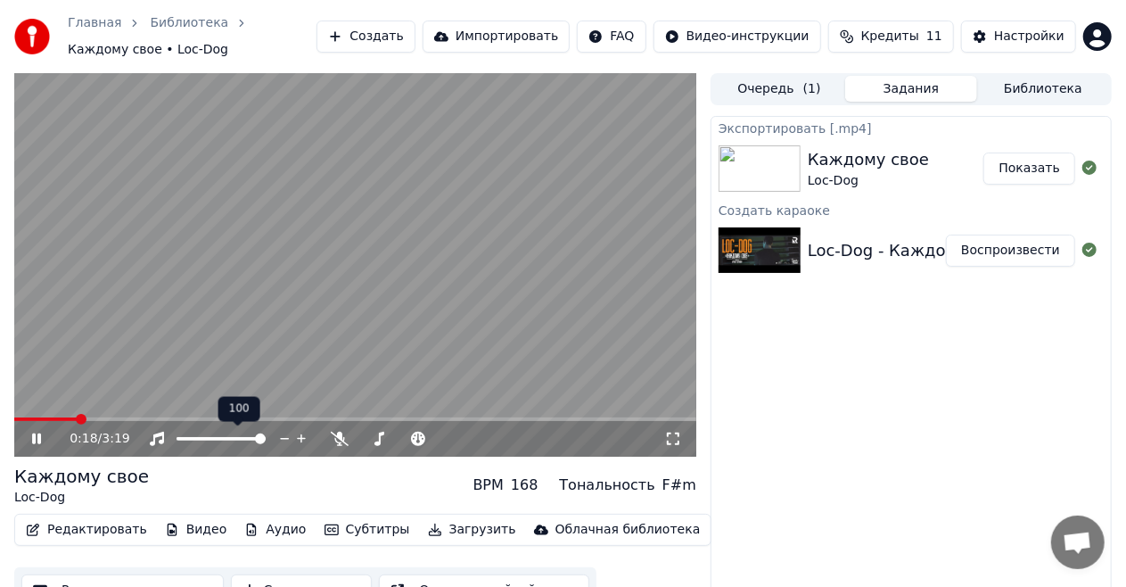
click at [198, 440] on span at bounding box center [221, 439] width 89 height 4
click at [377, 334] on video at bounding box center [355, 265] width 682 height 384
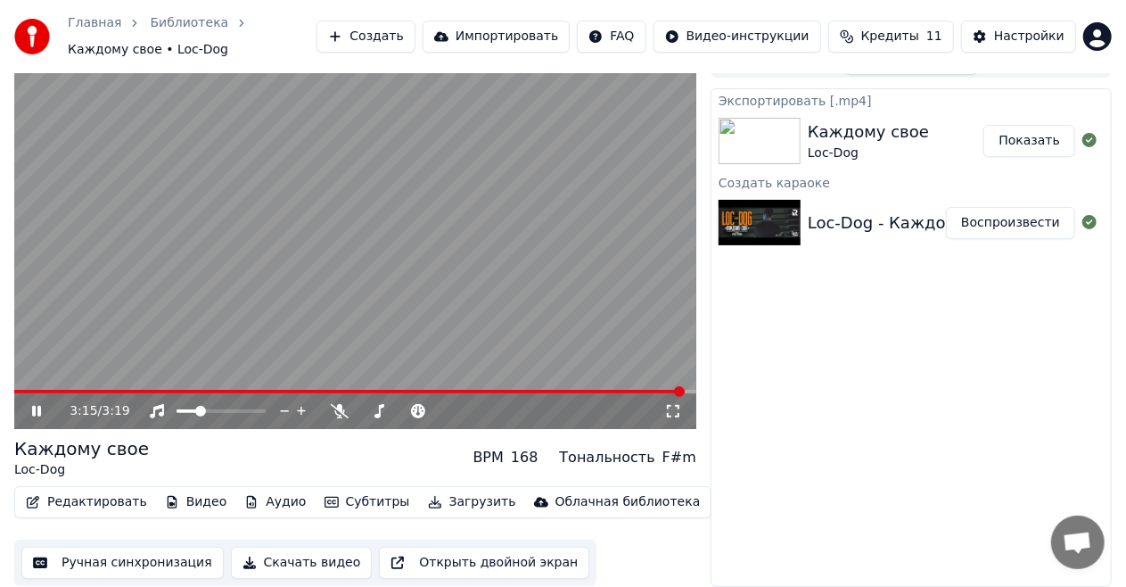
click at [401, 271] on video at bounding box center [355, 237] width 682 height 384
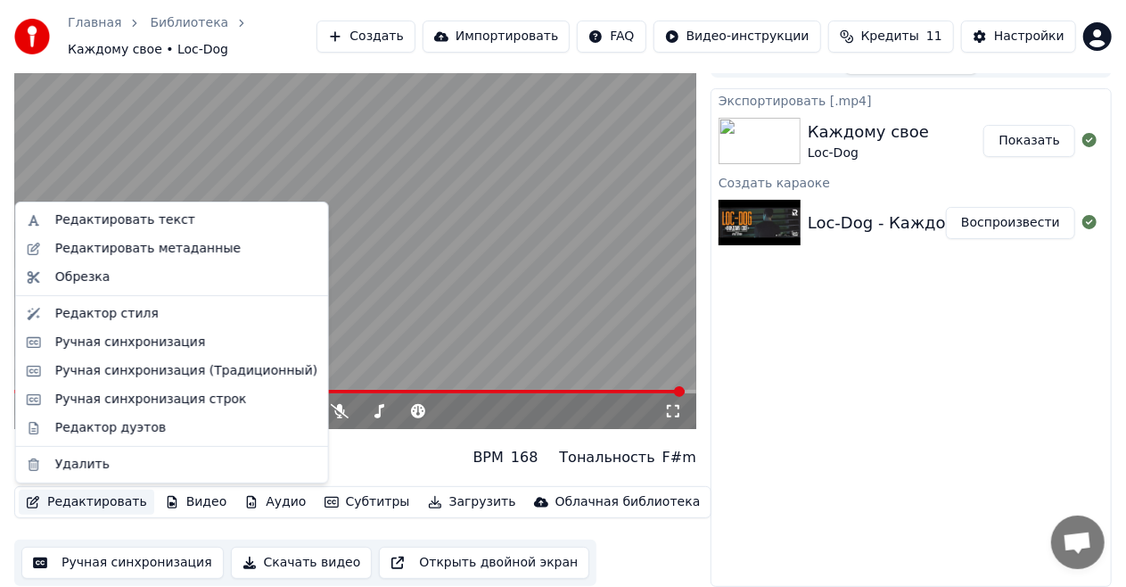
click at [104, 502] on button "Редактировать" at bounding box center [87, 502] width 136 height 25
click at [147, 268] on div "Обрезка" at bounding box center [186, 277] width 262 height 18
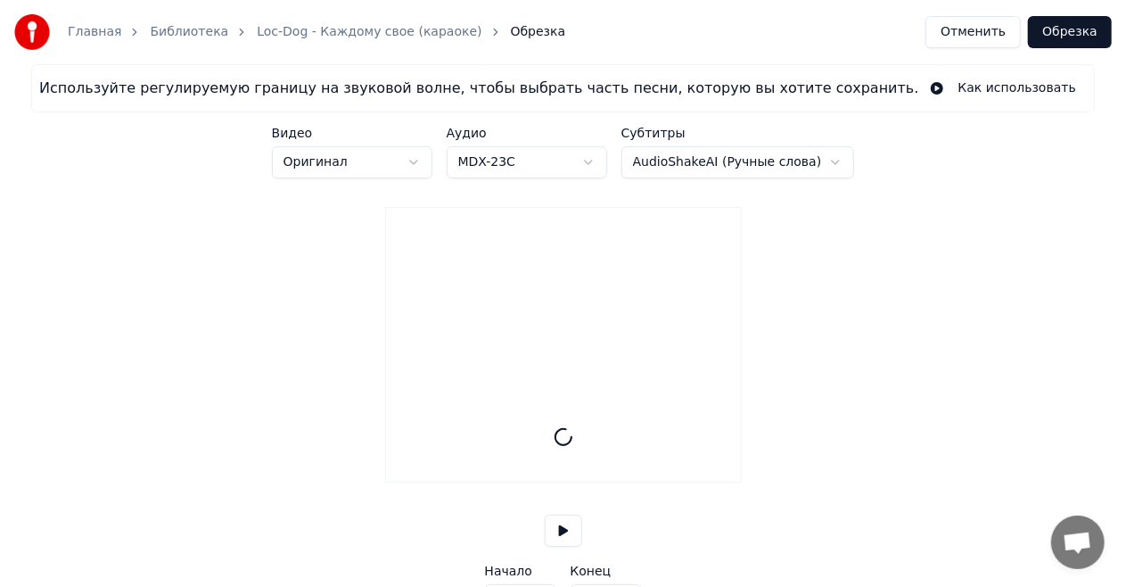
type input "*****"
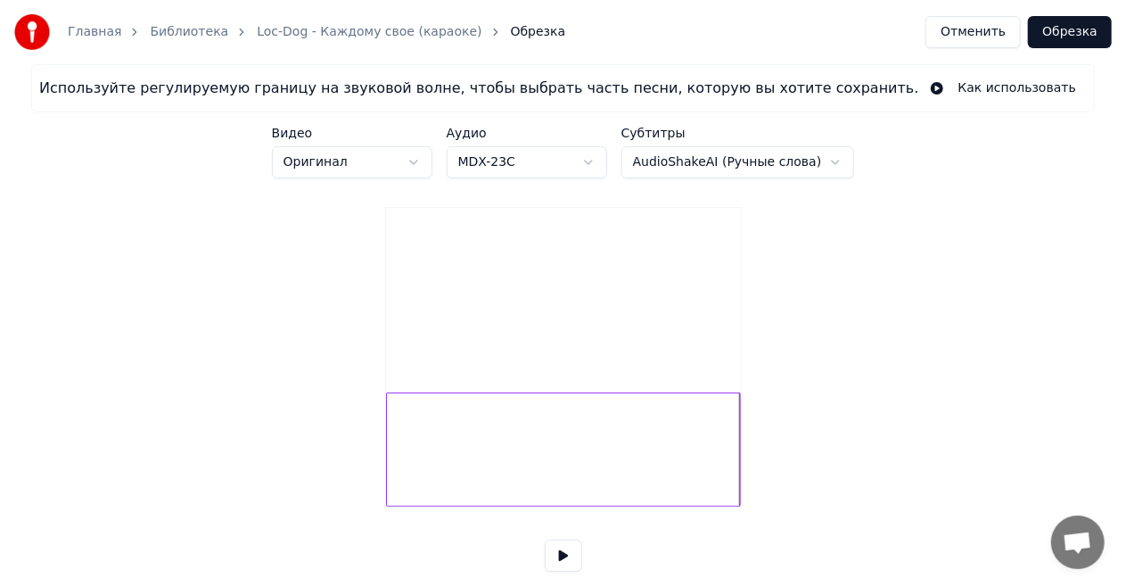
click at [565, 572] on button at bounding box center [563, 556] width 37 height 32
click at [400, 484] on div at bounding box center [563, 449] width 355 height 114
click at [393, 483] on div at bounding box center [563, 449] width 355 height 114
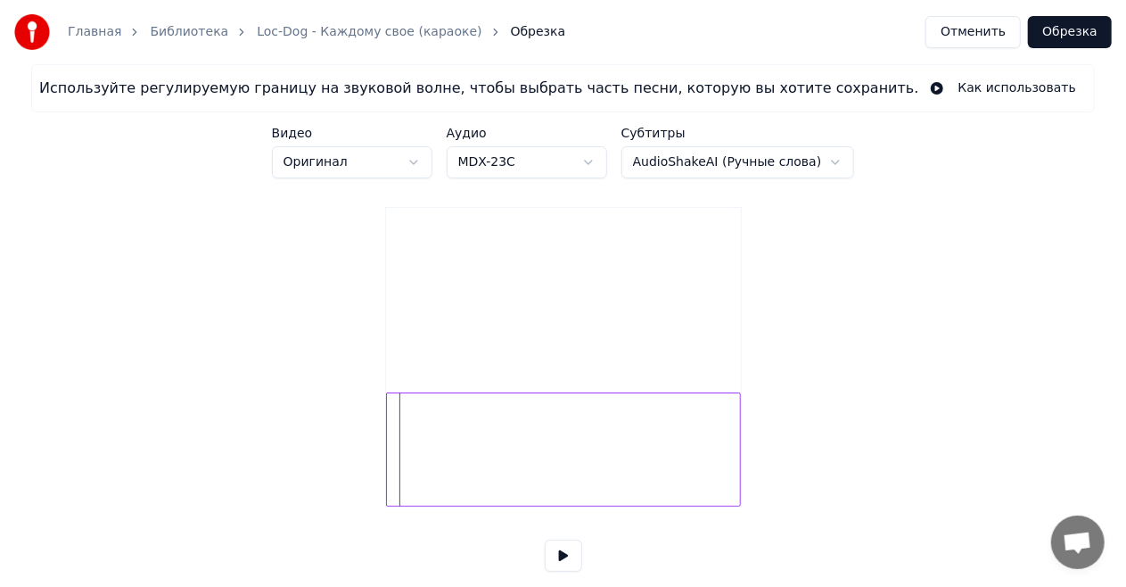
click at [393, 483] on div at bounding box center [563, 449] width 355 height 114
click at [337, 484] on div "Используйте регулируемую границу на звуковой волне, чтобы выбрать часть песни, …" at bounding box center [563, 370] width 1126 height 613
click at [569, 571] on button at bounding box center [563, 556] width 37 height 32
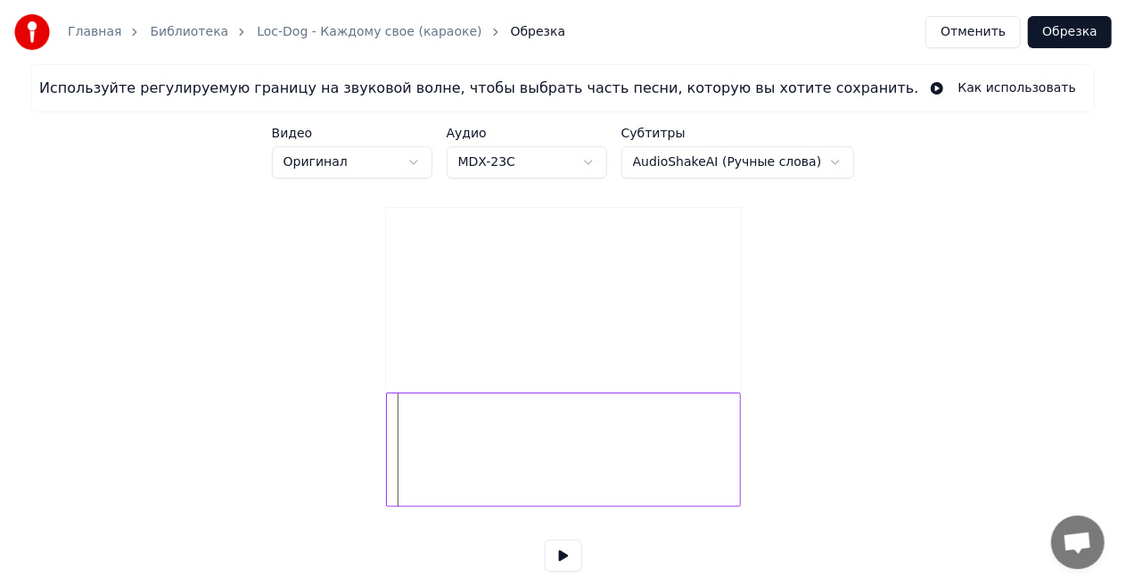
click at [387, 506] on div at bounding box center [389, 449] width 5 height 112
click at [337, 513] on div "Используйте регулируемую границу на звуковой волне, чтобы выбрать часть песни, …" at bounding box center [563, 370] width 1126 height 613
click at [392, 489] on div at bounding box center [563, 449] width 355 height 114
click at [384, 491] on div "Используйте регулируемую границу на звуковой волне, чтобы выбрать часть песни, …" at bounding box center [563, 370] width 1126 height 613
click at [388, 491] on div at bounding box center [389, 449] width 5 height 112
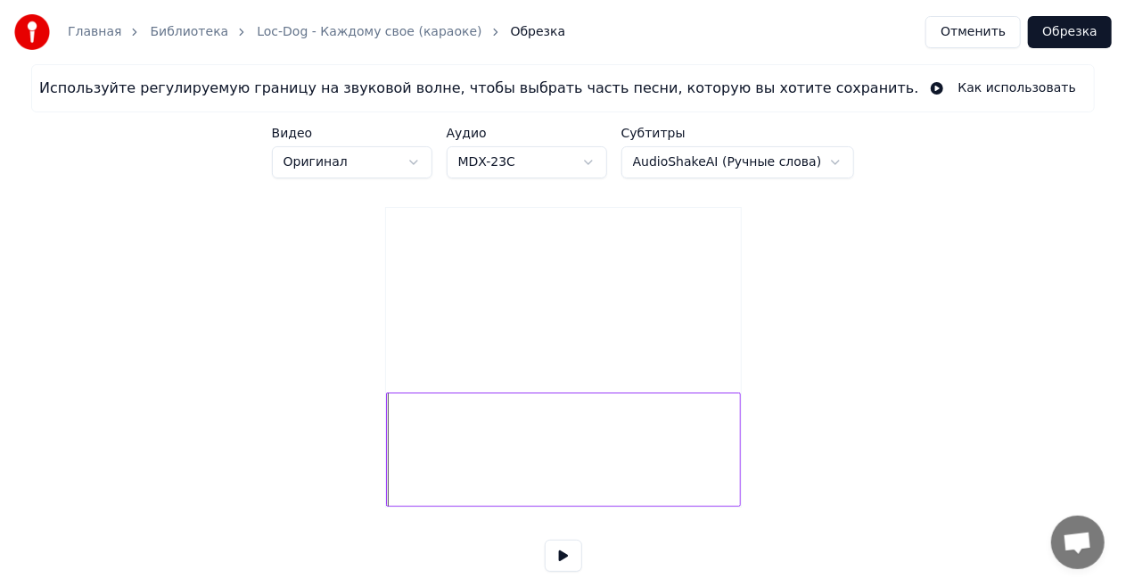
click at [388, 491] on div at bounding box center [389, 449] width 5 height 112
click at [386, 500] on div at bounding box center [563, 449] width 355 height 114
click at [367, 512] on div "Используйте регулируемую границу на звуковой волне, чтобы выбрать часть песни, …" at bounding box center [563, 370] width 1126 height 613
click at [387, 506] on div at bounding box center [389, 449] width 5 height 112
click at [394, 506] on div at bounding box center [395, 449] width 5 height 112
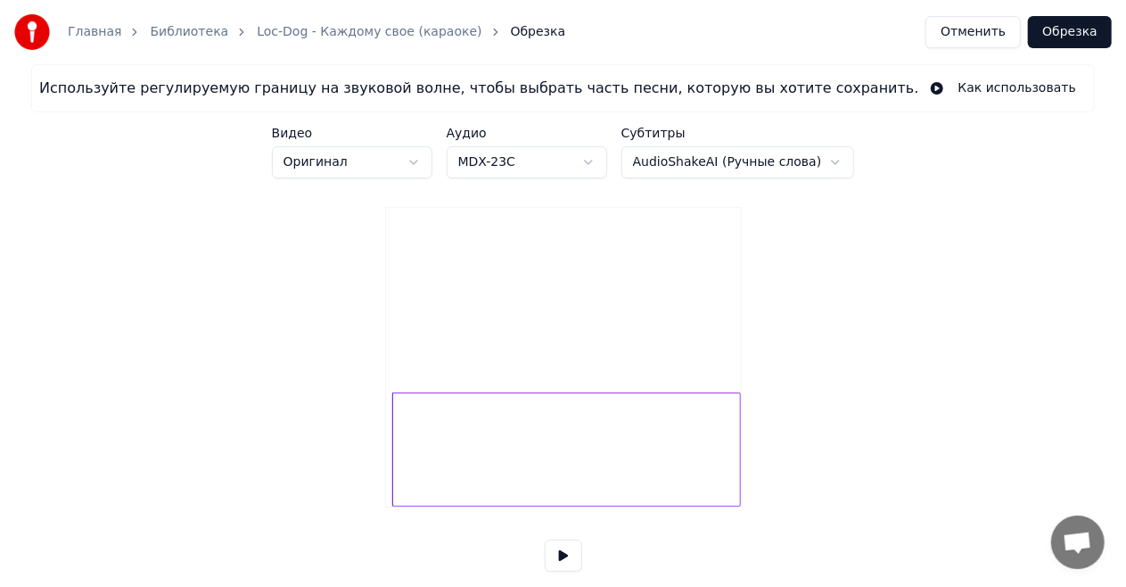
click at [386, 501] on div at bounding box center [563, 449] width 355 height 114
click at [640, 434] on div at bounding box center [566, 449] width 348 height 114
click at [667, 464] on div at bounding box center [566, 449] width 348 height 114
click at [730, 453] on div at bounding box center [566, 449] width 348 height 114
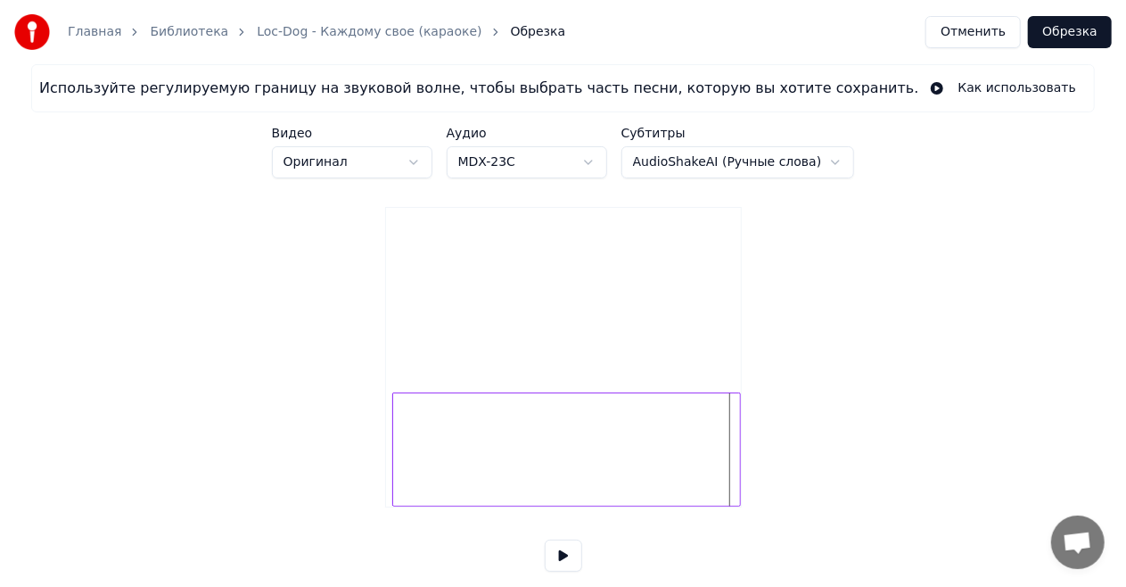
click at [730, 453] on div at bounding box center [566, 449] width 348 height 114
click at [738, 453] on div at bounding box center [737, 449] width 5 height 112
click at [743, 455] on div "Используйте регулируемую границу на звуковой волне, чтобы выбрать часть песни, …" at bounding box center [563, 370] width 1126 height 613
click at [743, 457] on div "Используйте регулируемую границу на звуковой волне, чтобы выбрать часть песни, …" at bounding box center [563, 370] width 1126 height 613
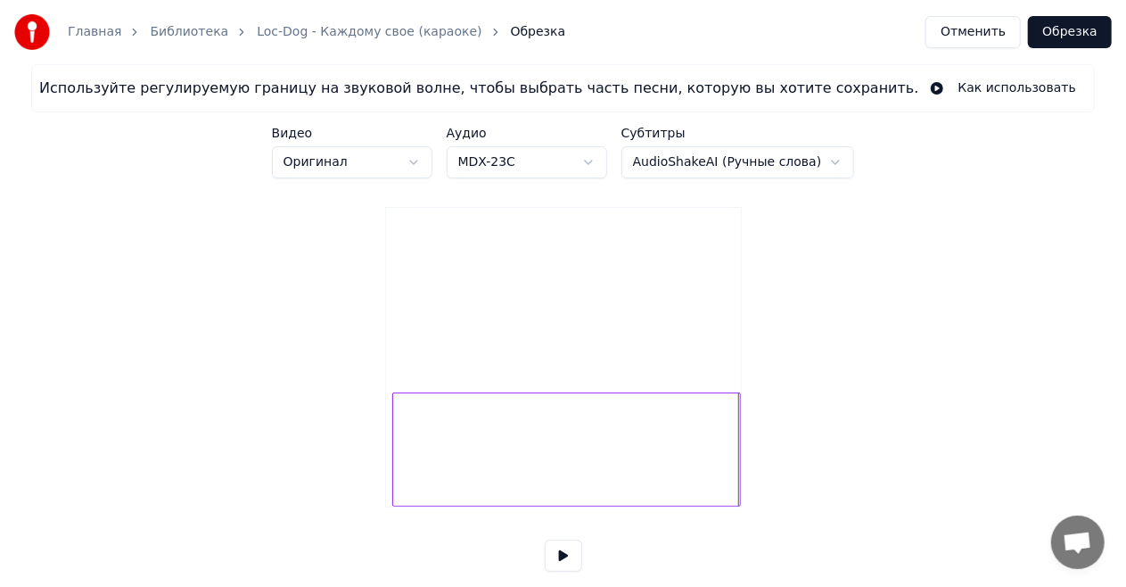
click at [407, 501] on div at bounding box center [566, 449] width 348 height 114
click at [413, 507] on div at bounding box center [566, 449] width 348 height 114
click at [562, 572] on button at bounding box center [563, 556] width 37 height 32
click at [413, 507] on div at bounding box center [566, 449] width 348 height 114
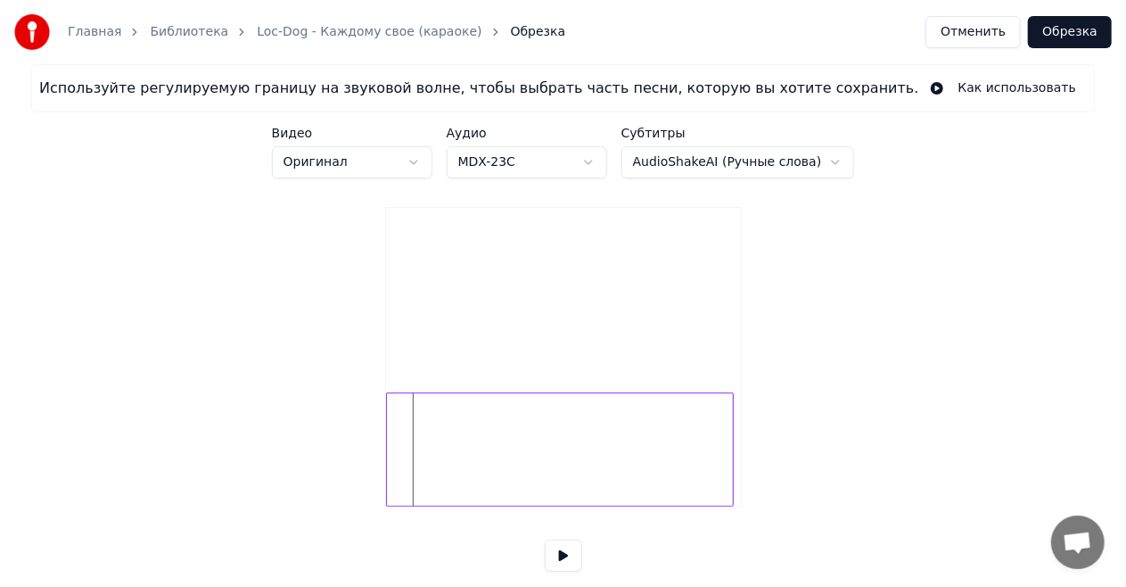
click at [402, 507] on div at bounding box center [560, 449] width 348 height 114
type input "***"
type input "*****"
click at [415, 507] on div at bounding box center [560, 449] width 348 height 114
click at [412, 507] on div at bounding box center [560, 449] width 348 height 114
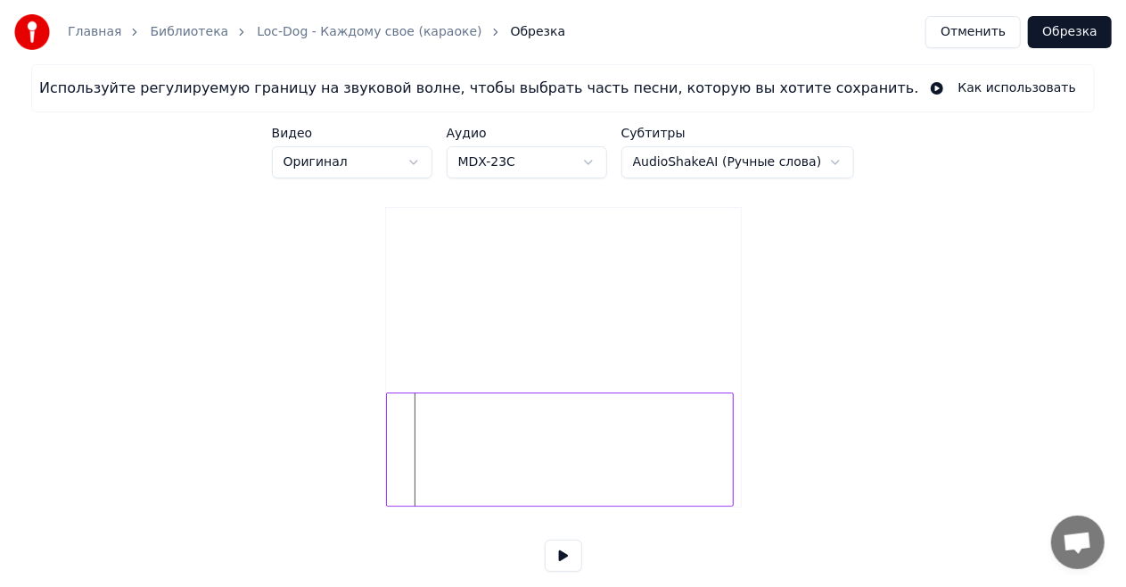
click at [412, 507] on div at bounding box center [560, 449] width 348 height 114
click at [403, 507] on div at bounding box center [560, 449] width 348 height 114
click at [394, 507] on div at bounding box center [560, 449] width 348 height 114
click at [576, 572] on button at bounding box center [563, 556] width 37 height 32
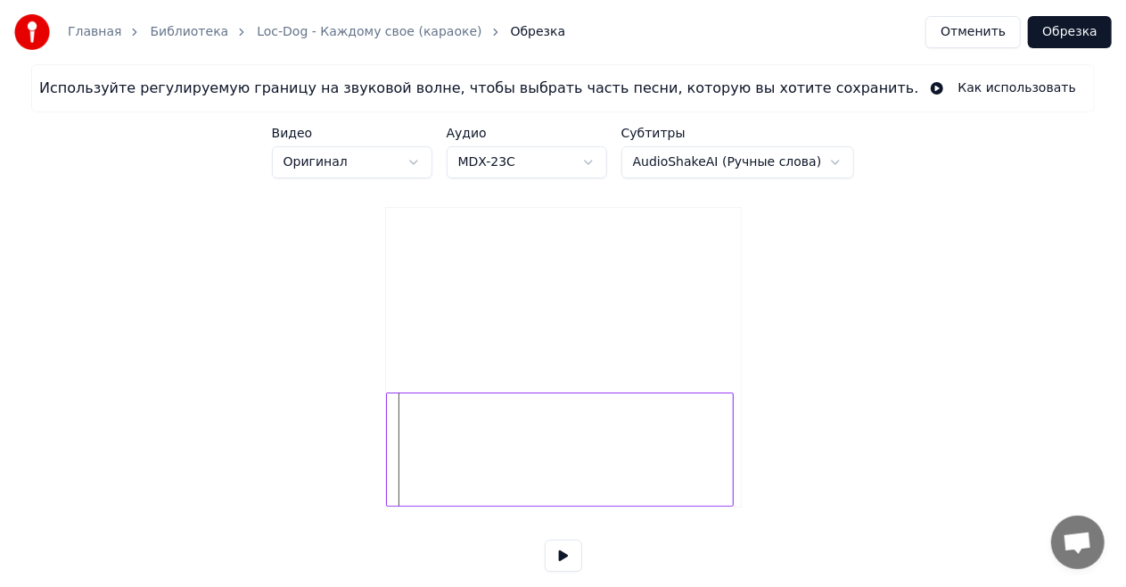
click at [1081, 24] on button "Обрезка" at bounding box center [1070, 32] width 84 height 32
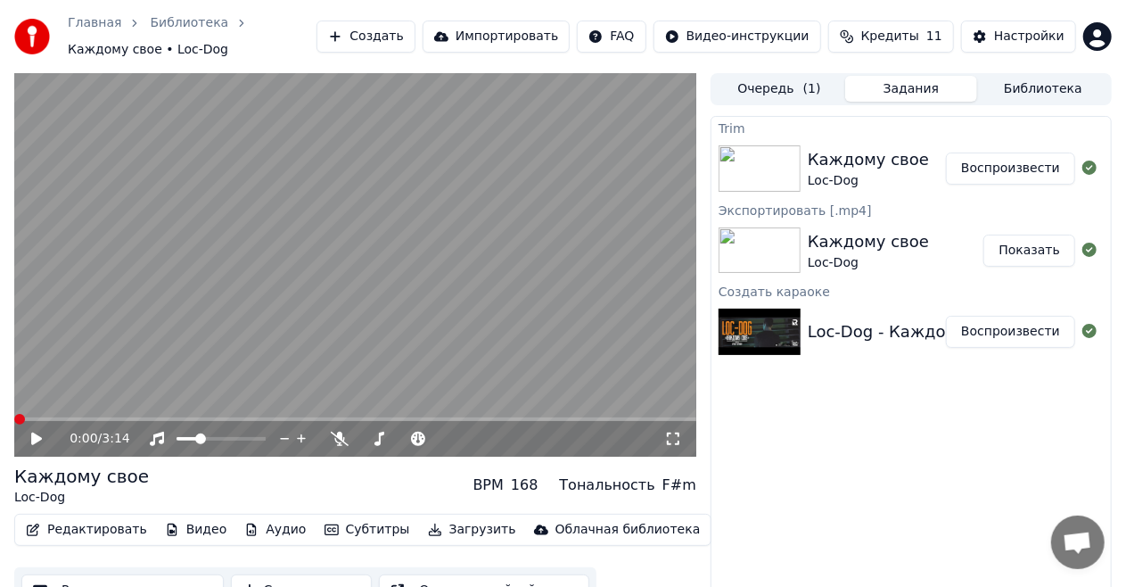
click at [37, 441] on icon at bounding box center [36, 439] width 11 height 12
click at [37, 441] on icon at bounding box center [49, 439] width 41 height 14
click at [14, 421] on span at bounding box center [19, 419] width 11 height 11
click at [39, 440] on icon at bounding box center [36, 439] width 11 height 12
click at [266, 444] on span at bounding box center [260, 438] width 11 height 11
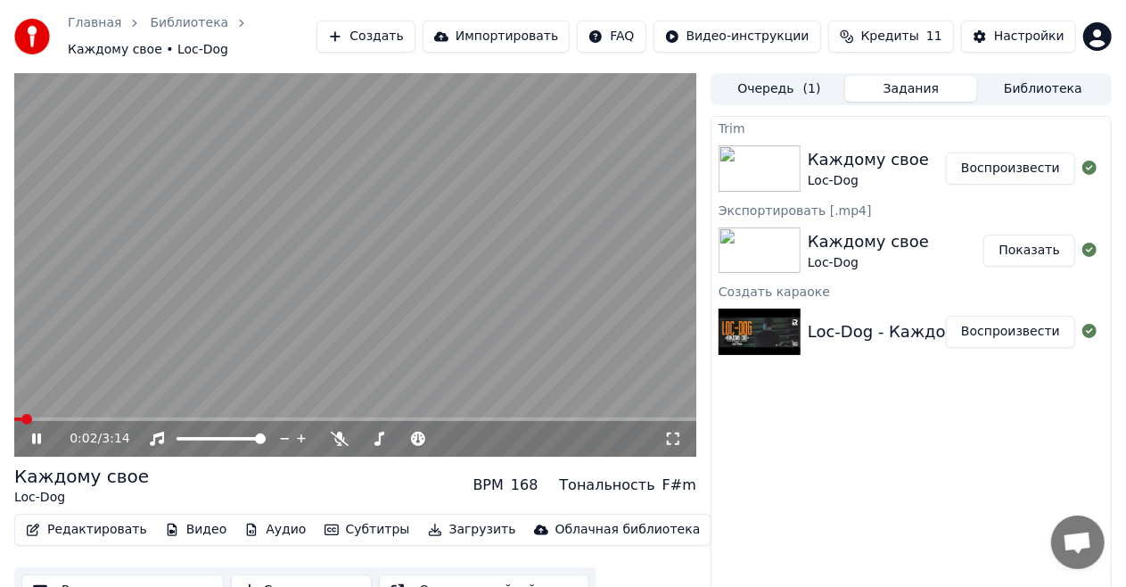
click at [21, 416] on span at bounding box center [26, 419] width 11 height 11
click at [14, 420] on span at bounding box center [19, 419] width 11 height 11
click at [289, 335] on video at bounding box center [355, 265] width 682 height 384
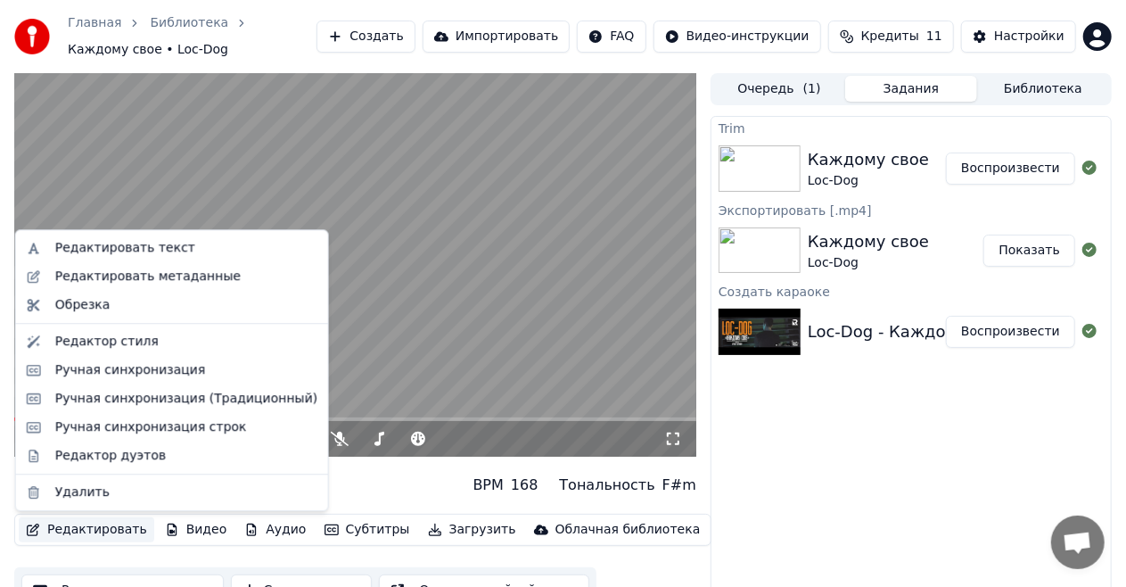
click at [89, 528] on button "Редактировать" at bounding box center [87, 529] width 136 height 25
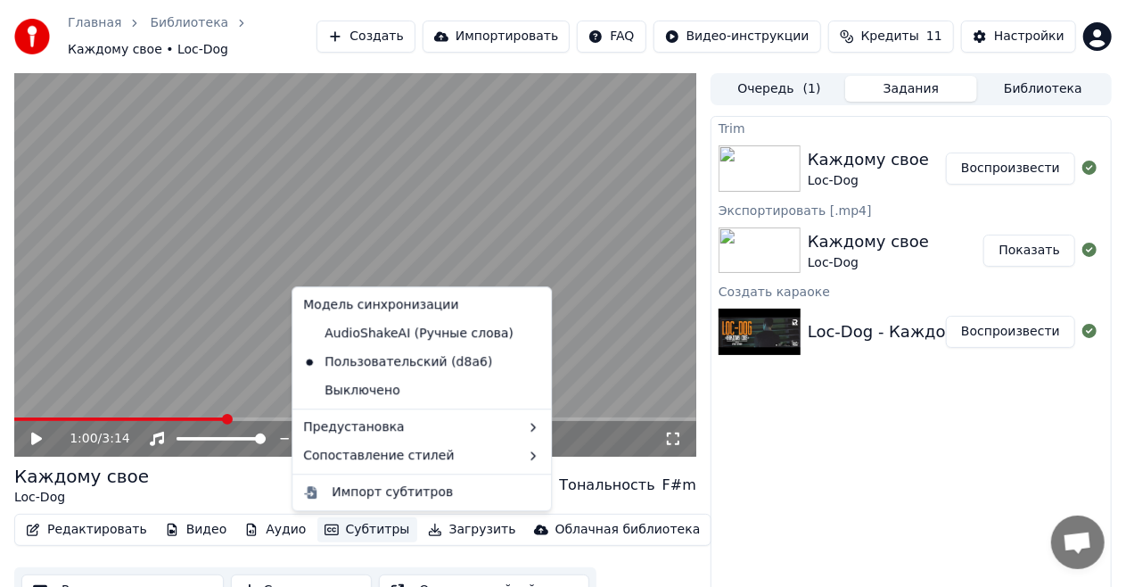
click at [855, 417] on div "Trim Каждому свое Loc-Dog Воспроизвести Экспортировать [.mp4] Каждому свое Loc-…" at bounding box center [911, 365] width 401 height 499
